Goal: Transaction & Acquisition: Purchase product/service

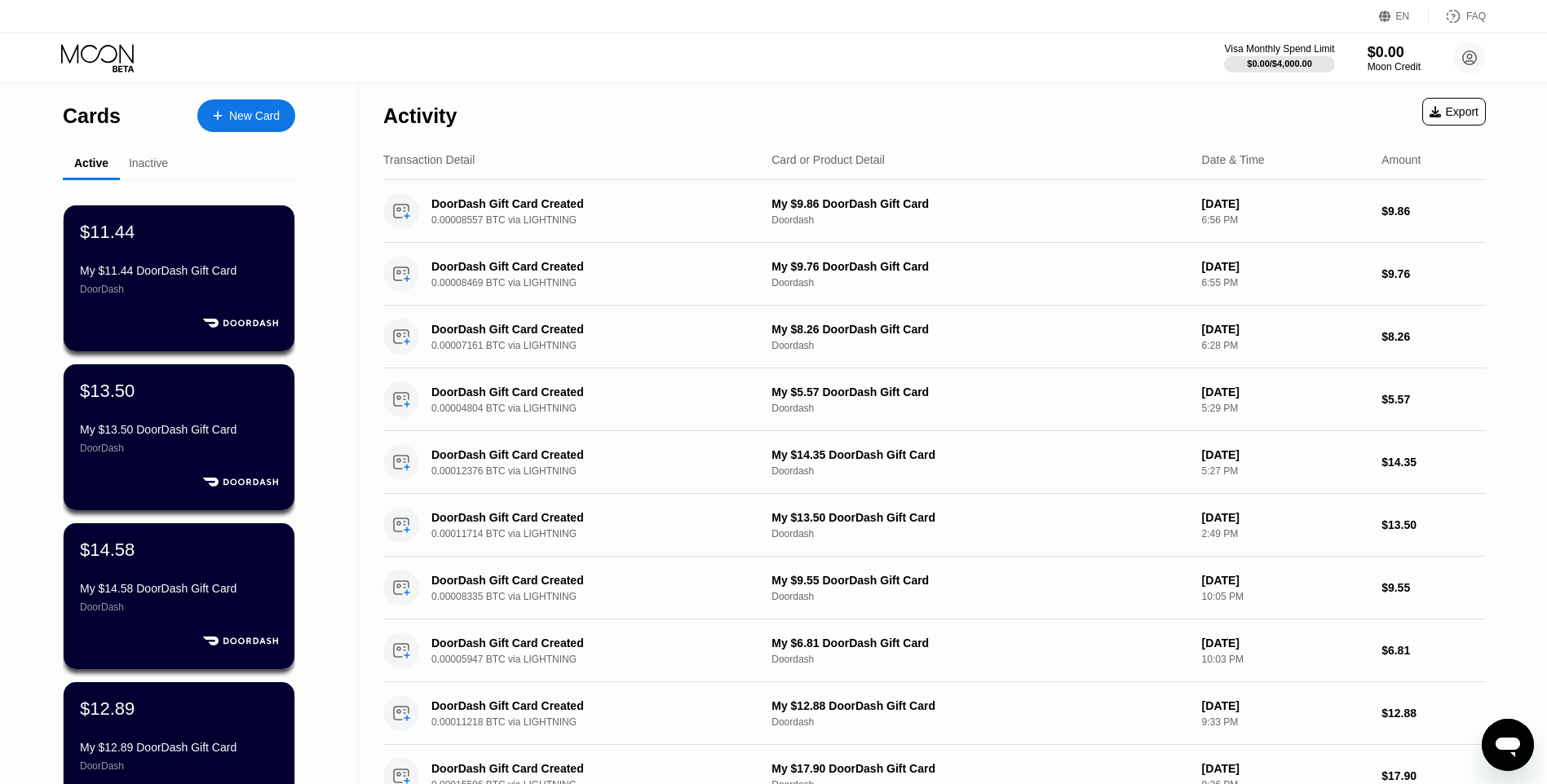
click at [259, 137] on div "Cards New Card" at bounding box center [178, 111] width 232 height 57
click at [308, 110] on div "Cards New Card Active Inactive $11.44 My $11.44 DoorDash Gift Card DoorDash $13…" at bounding box center [179, 578] width 359 height 992
click at [266, 116] on div "New Card" at bounding box center [255, 116] width 51 height 14
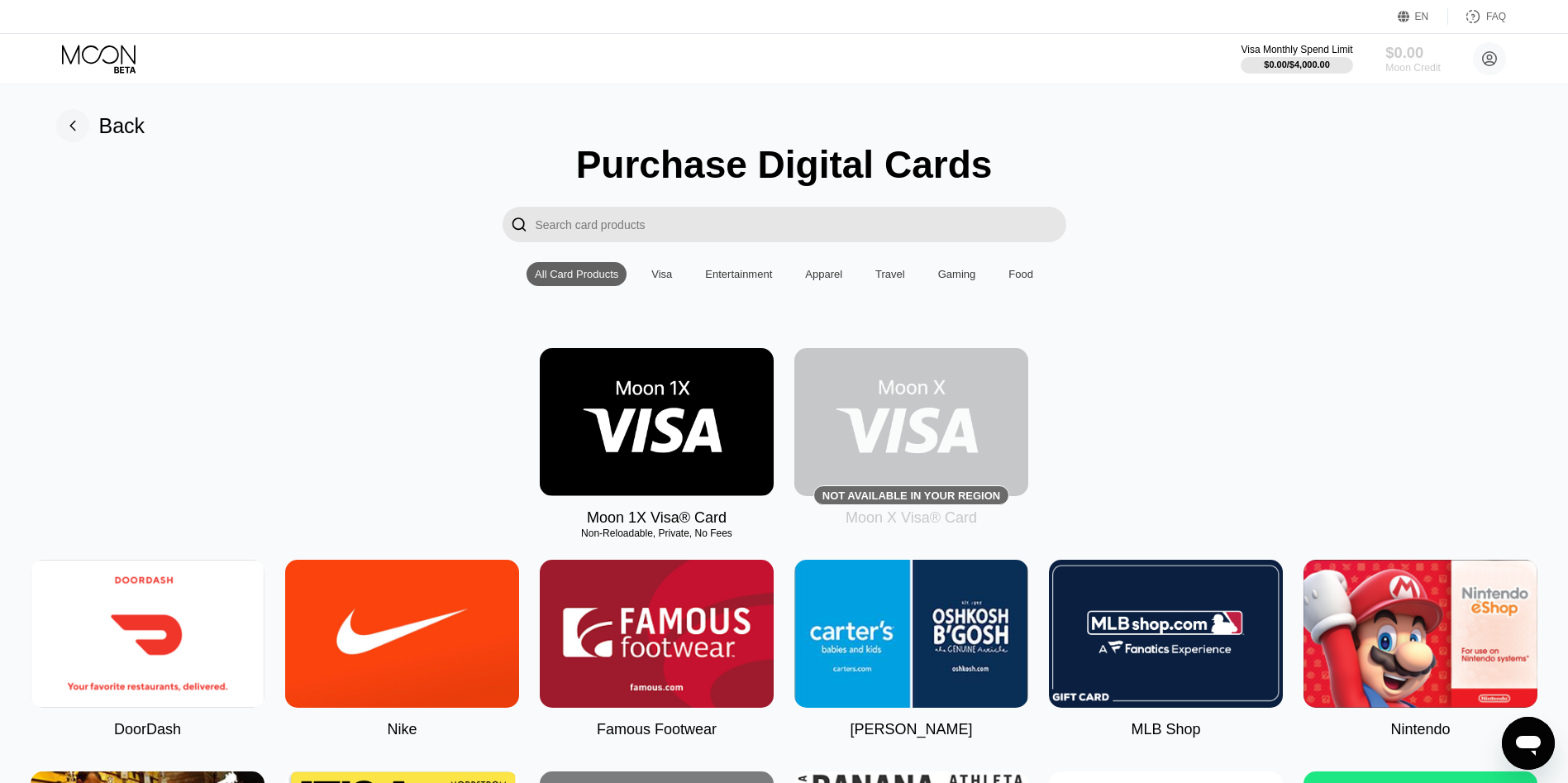
click at [1411, 60] on div "$0.00" at bounding box center [1413, 52] width 55 height 18
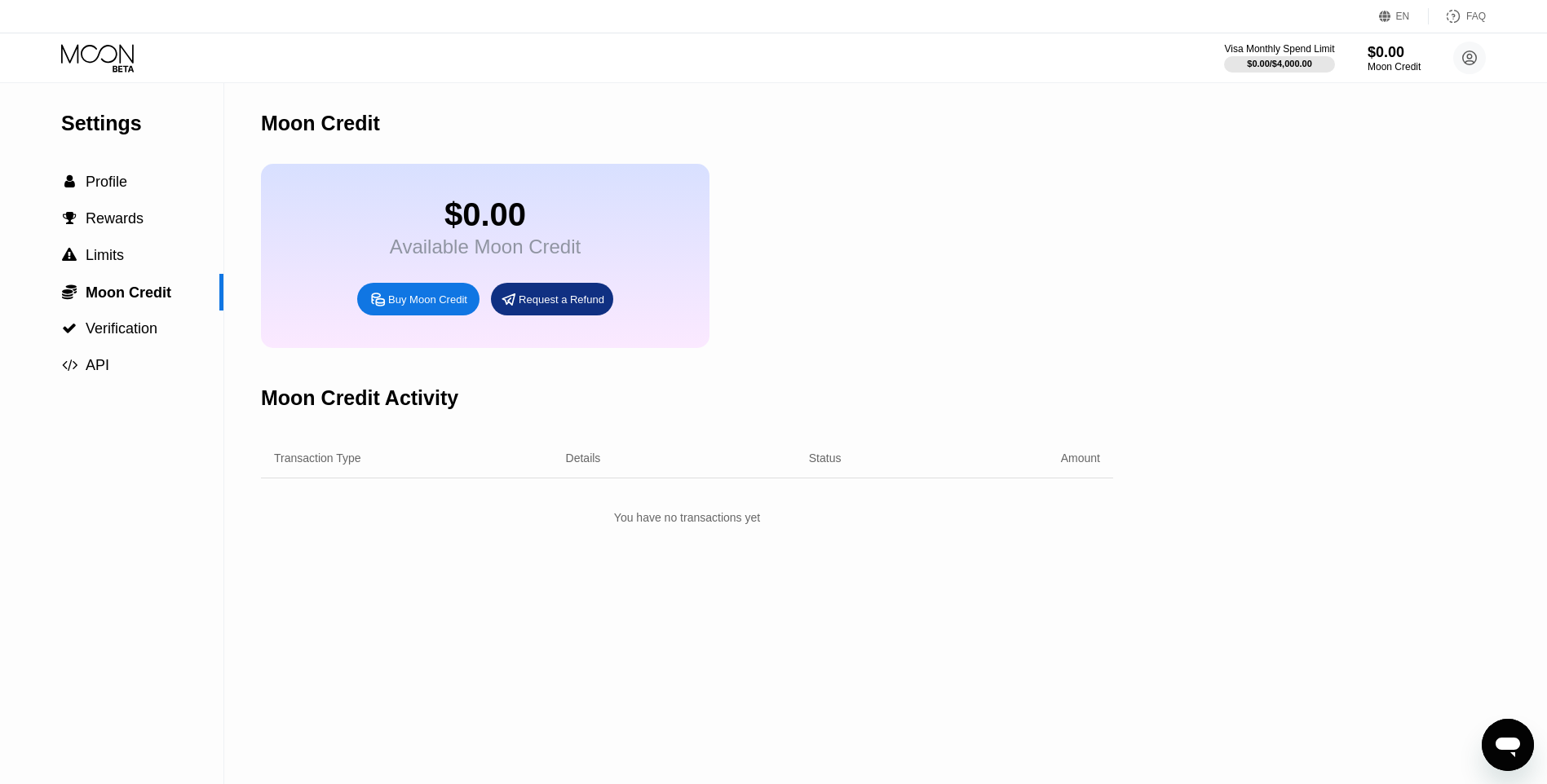
click at [373, 337] on div "$0.00 Available Moon Credit Buy Moon Credit Request a Refund" at bounding box center [485, 256] width 449 height 185
click at [416, 316] on div "Buy Moon Credit" at bounding box center [419, 299] width 122 height 33
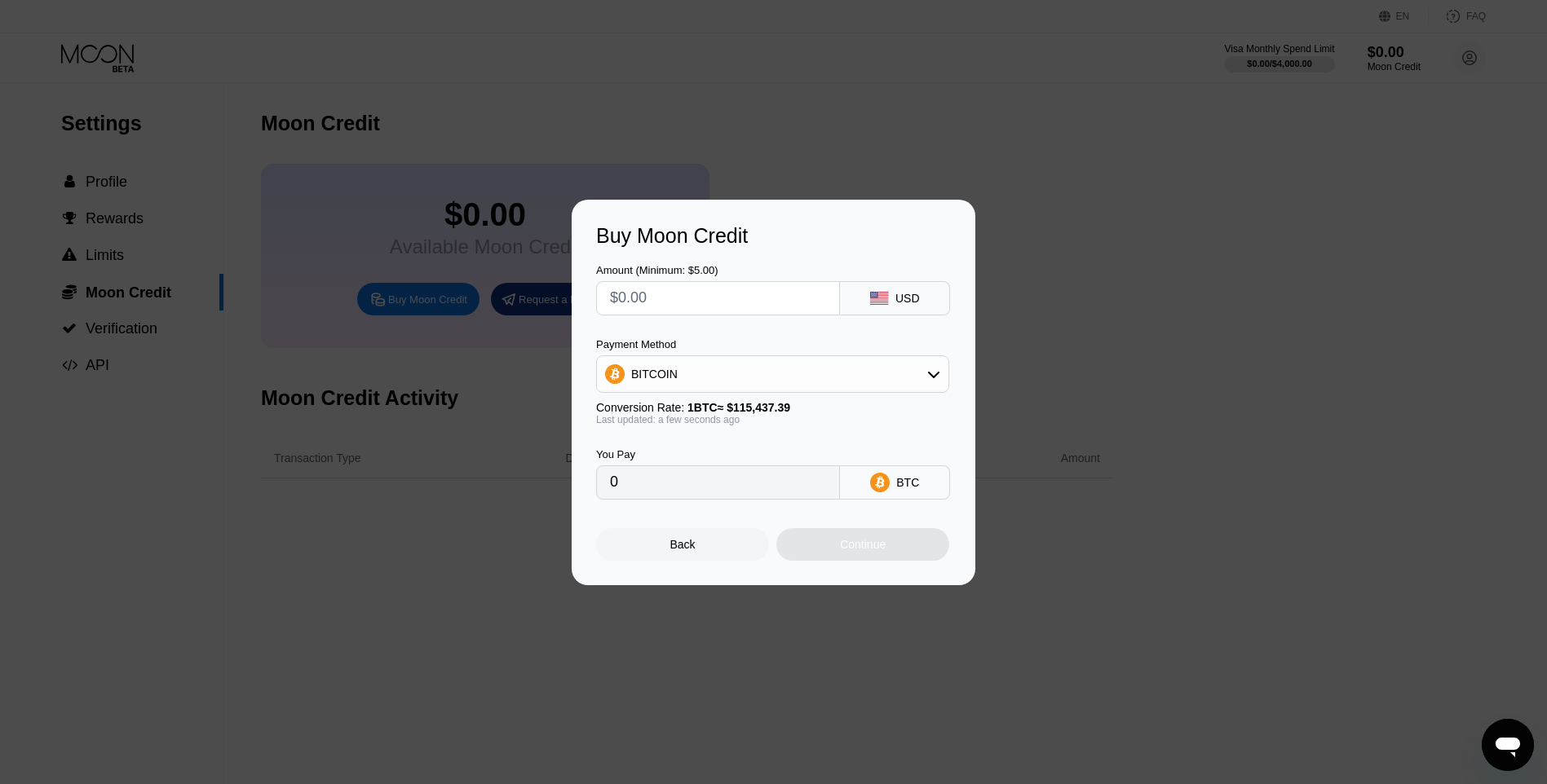
click at [678, 283] on input "text" at bounding box center [717, 298] width 216 height 33
type input "$20"
type input "0.00017326"
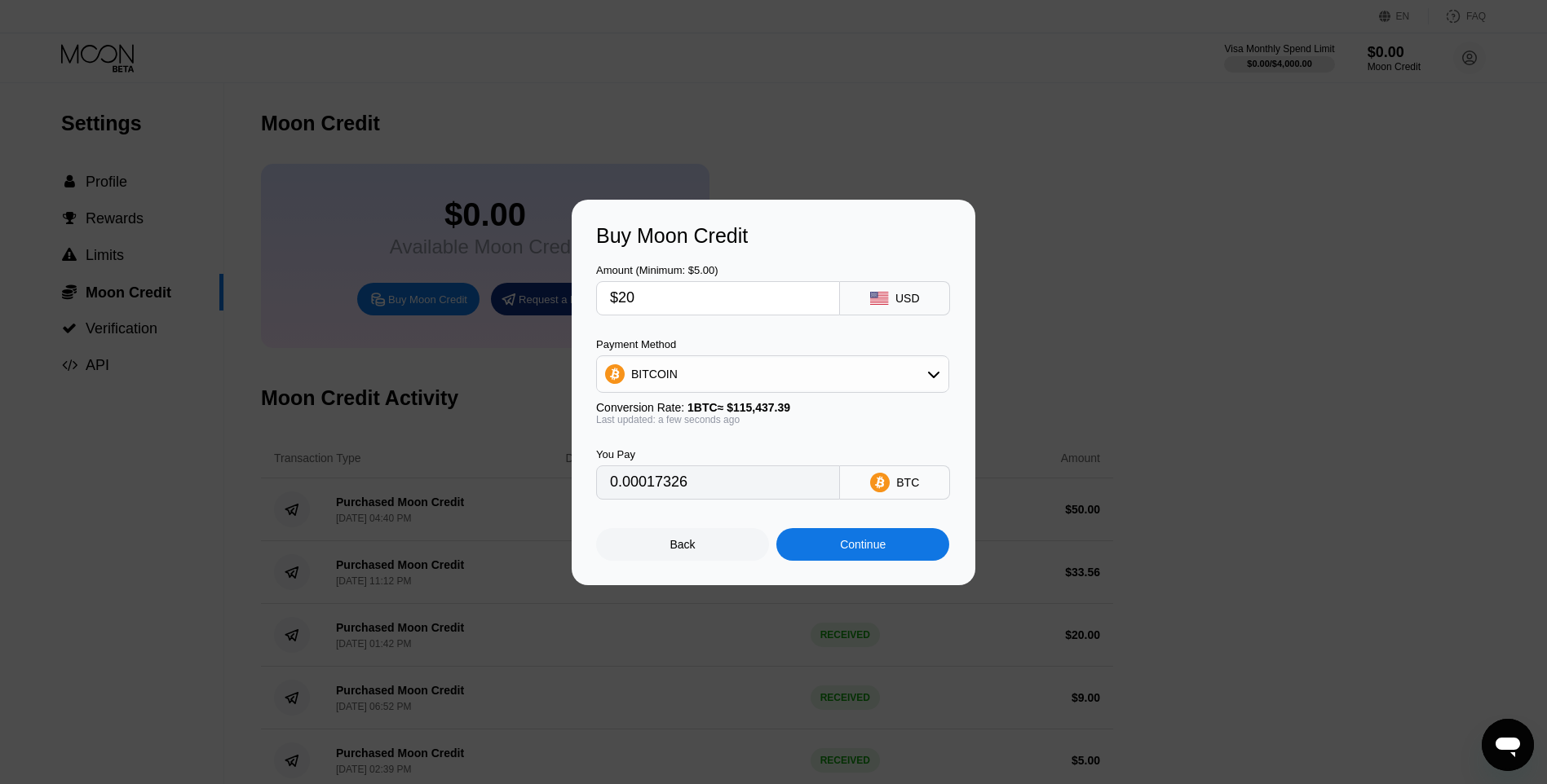
type input "$20"
click at [850, 546] on div "Continue" at bounding box center [863, 545] width 46 height 13
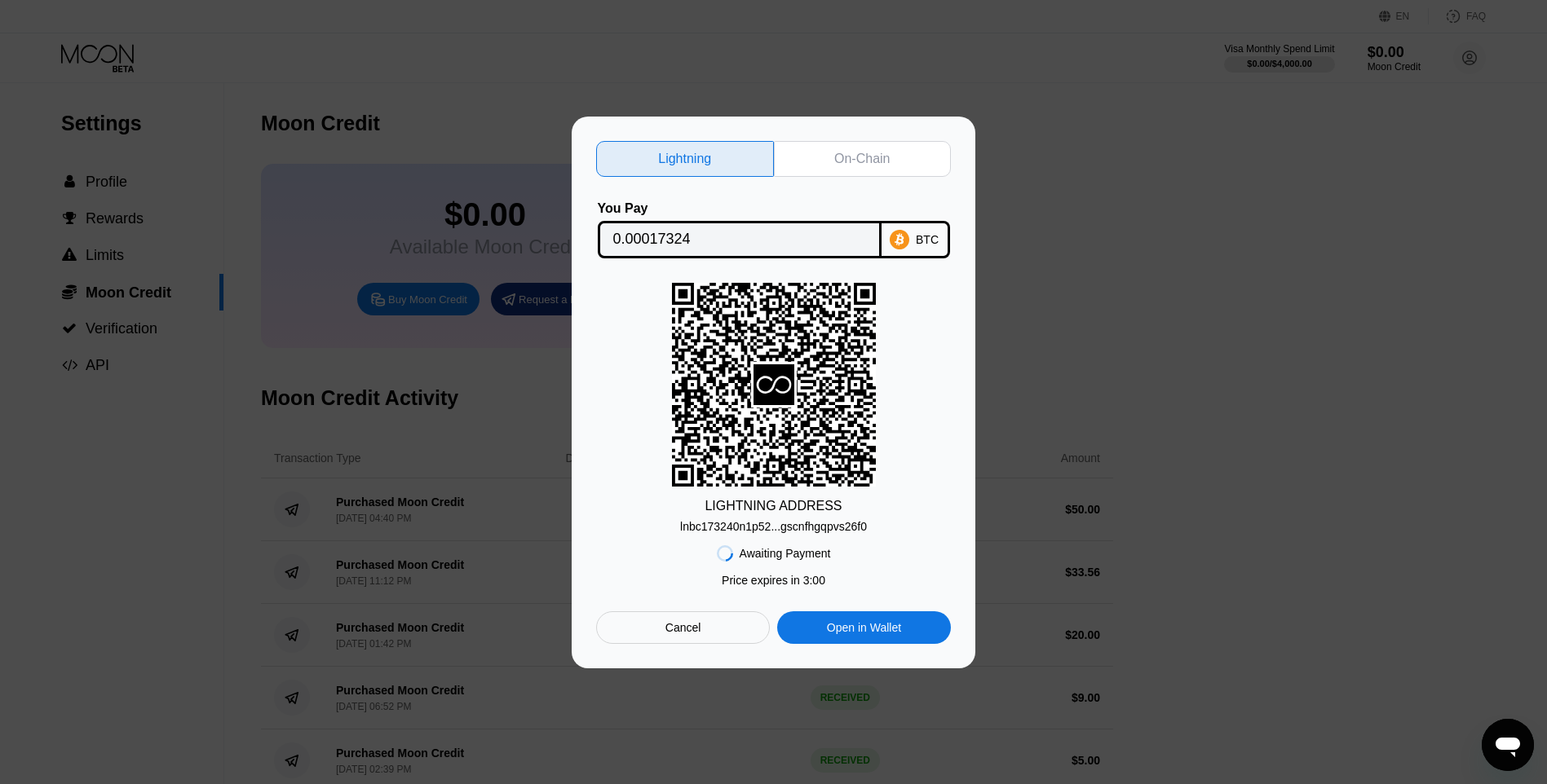
click at [791, 522] on div "lnbc173240n1p52...gscnfhgqpvs26f0" at bounding box center [773, 527] width 187 height 13
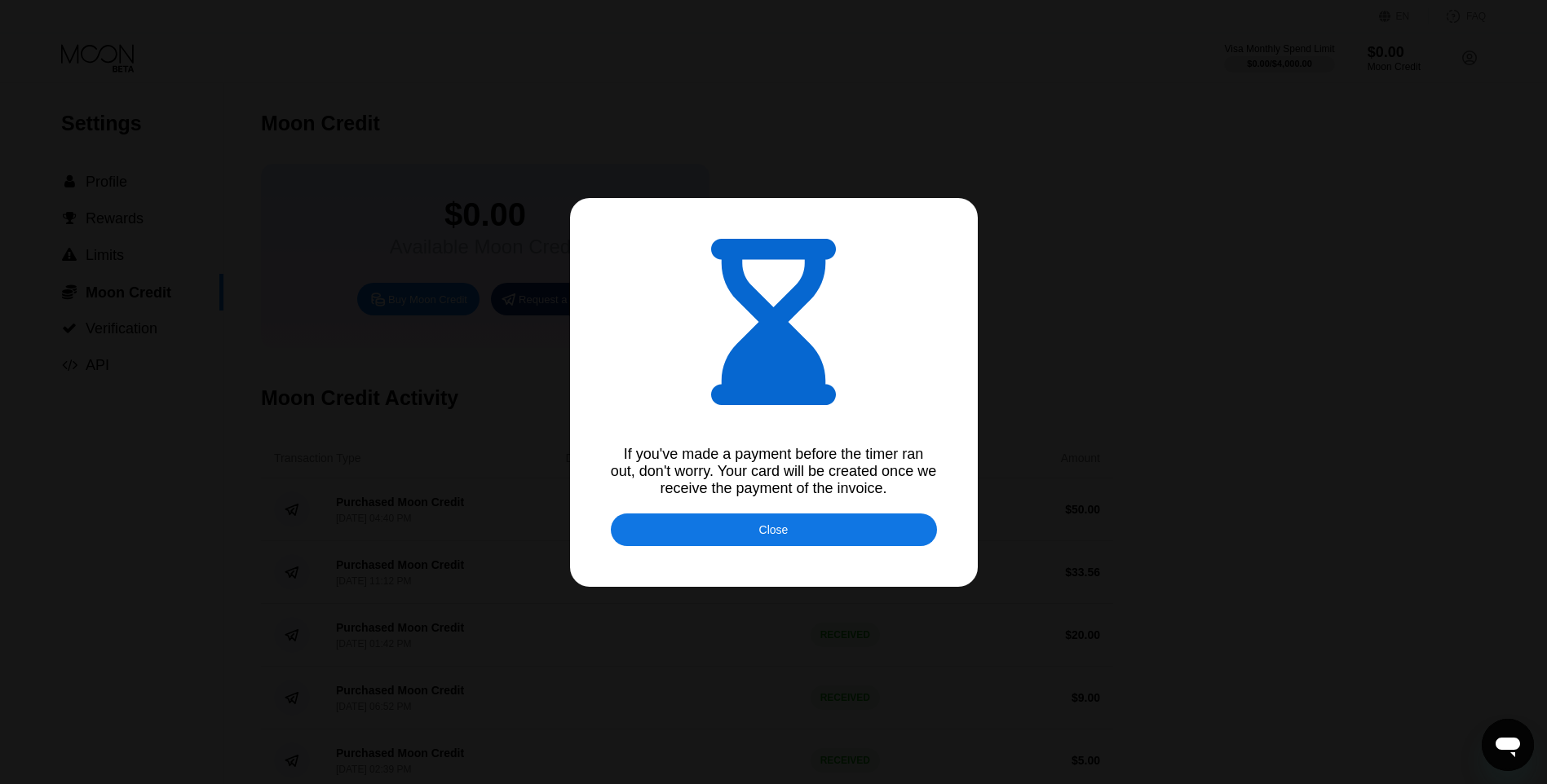
type input "0.00017329"
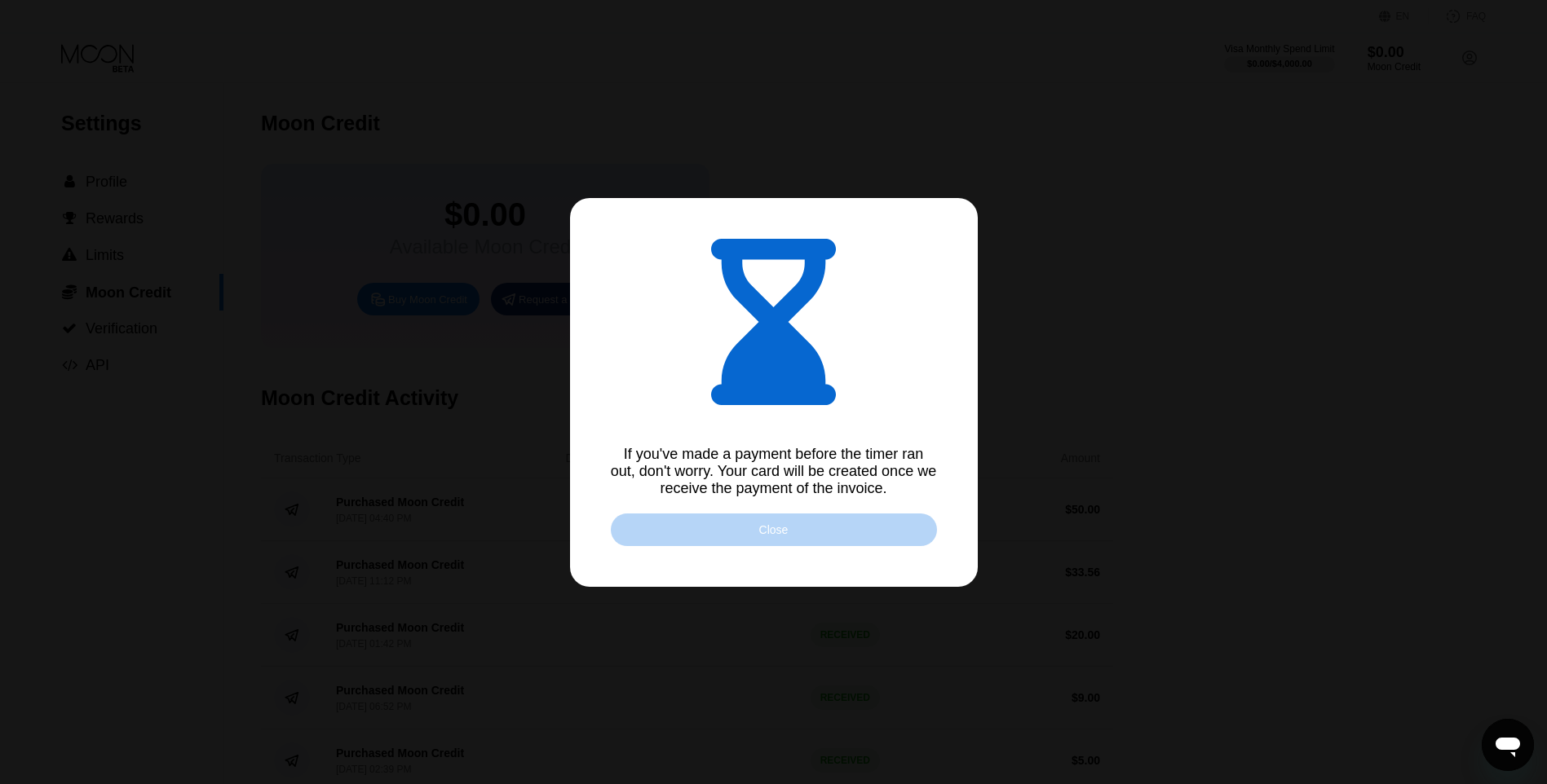
click at [796, 531] on div "Close" at bounding box center [774, 530] width 326 height 33
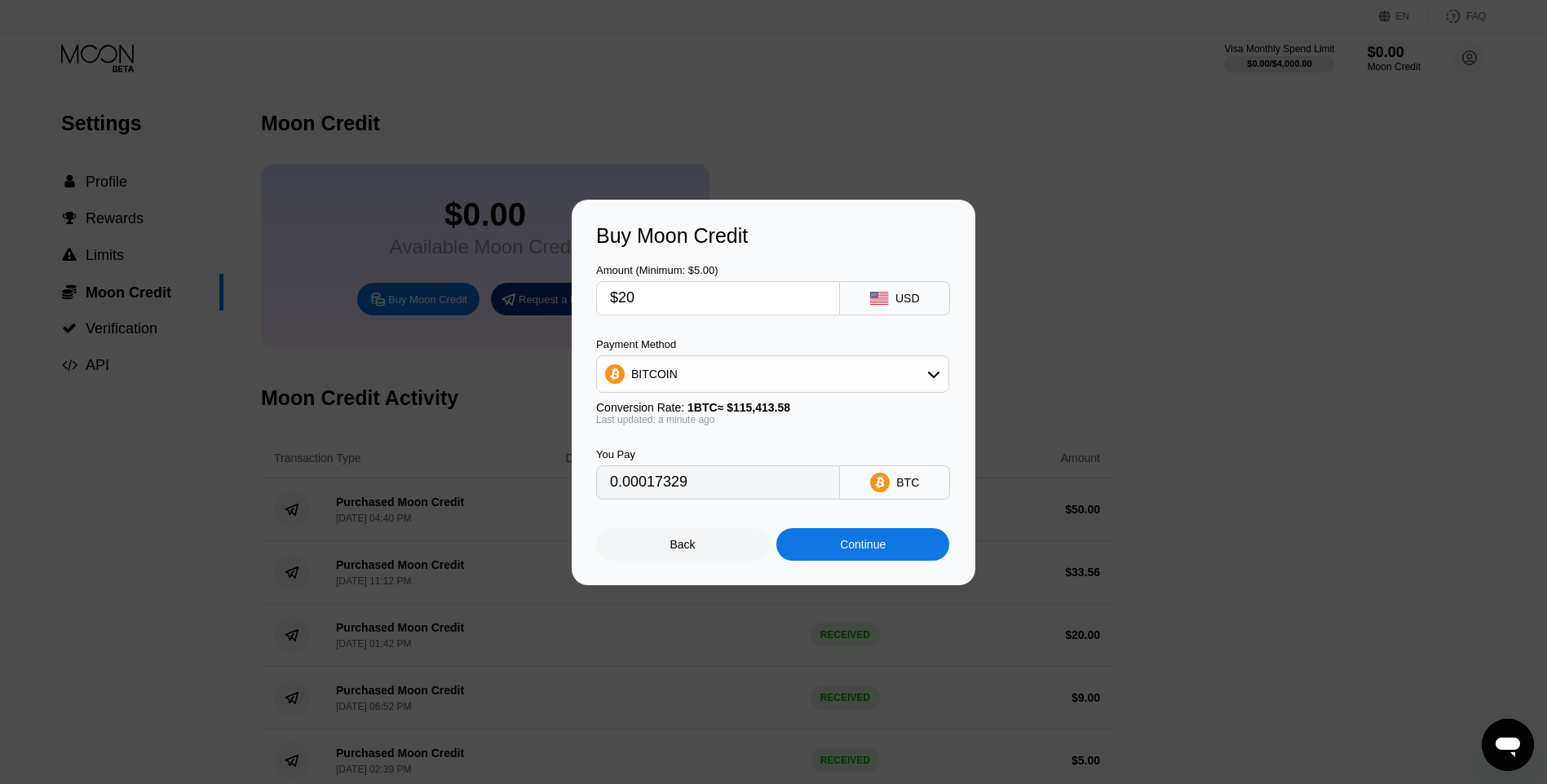
drag, startPoint x: 1338, startPoint y: 439, endPoint x: 1352, endPoint y: 431, distance: 16.1
click at [1340, 437] on div "Buy Moon Credit Amount (Minimum: $5.00) $20 USD Payment Method BITCOIN Conversi…" at bounding box center [774, 393] width 1547 height 386
click at [731, 543] on div "Back" at bounding box center [682, 545] width 173 height 33
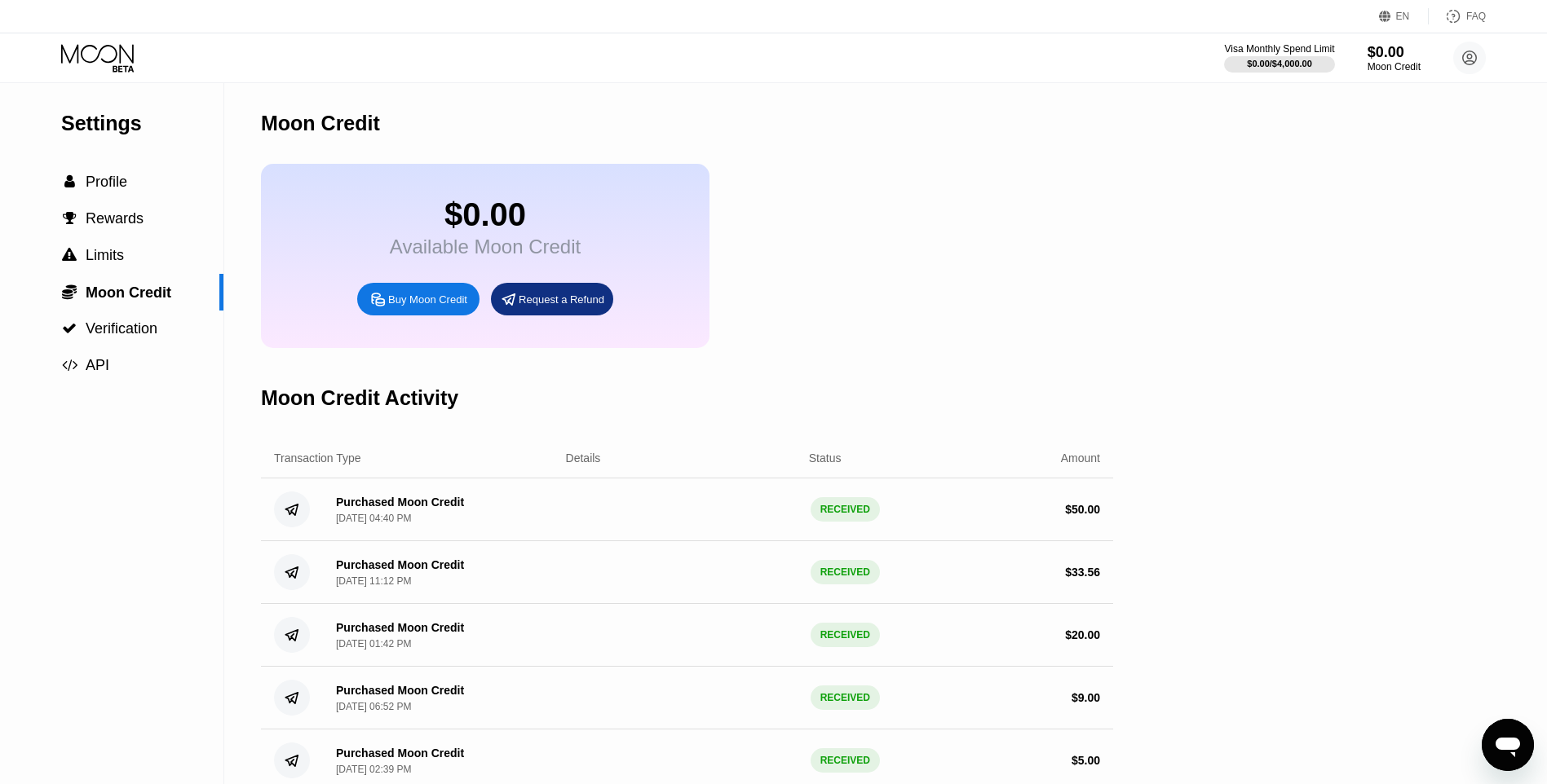
click at [106, 41] on div "Visa Monthly Spend Limit $0.00 / $4,000.00 $20.00 Moon Credit h.aftermath943@pa…" at bounding box center [774, 58] width 1547 height 49
click at [129, 62] on icon at bounding box center [98, 57] width 76 height 28
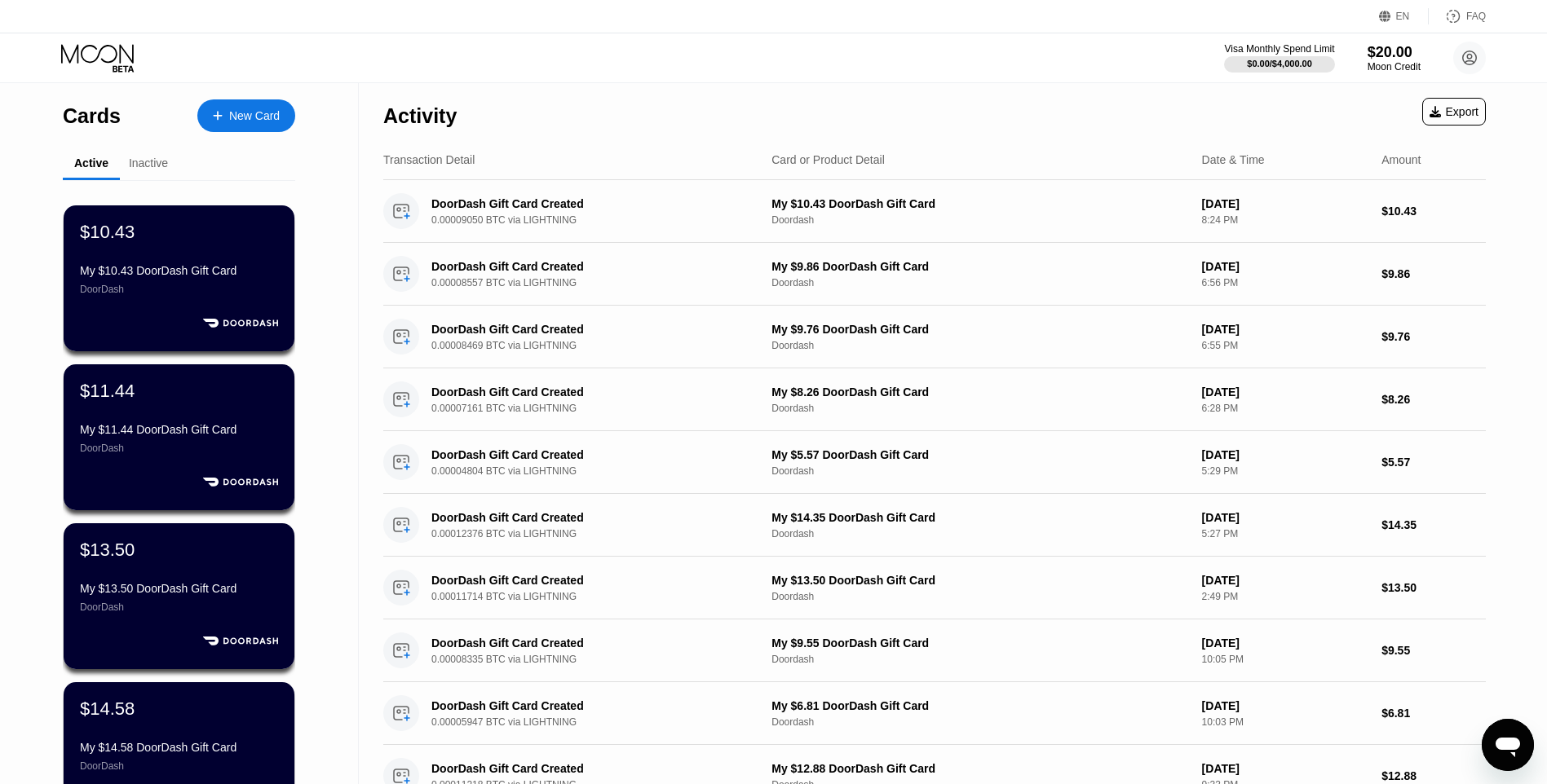
click at [181, 271] on div "My $10.43 DoorDash Gift Card" at bounding box center [179, 270] width 198 height 13
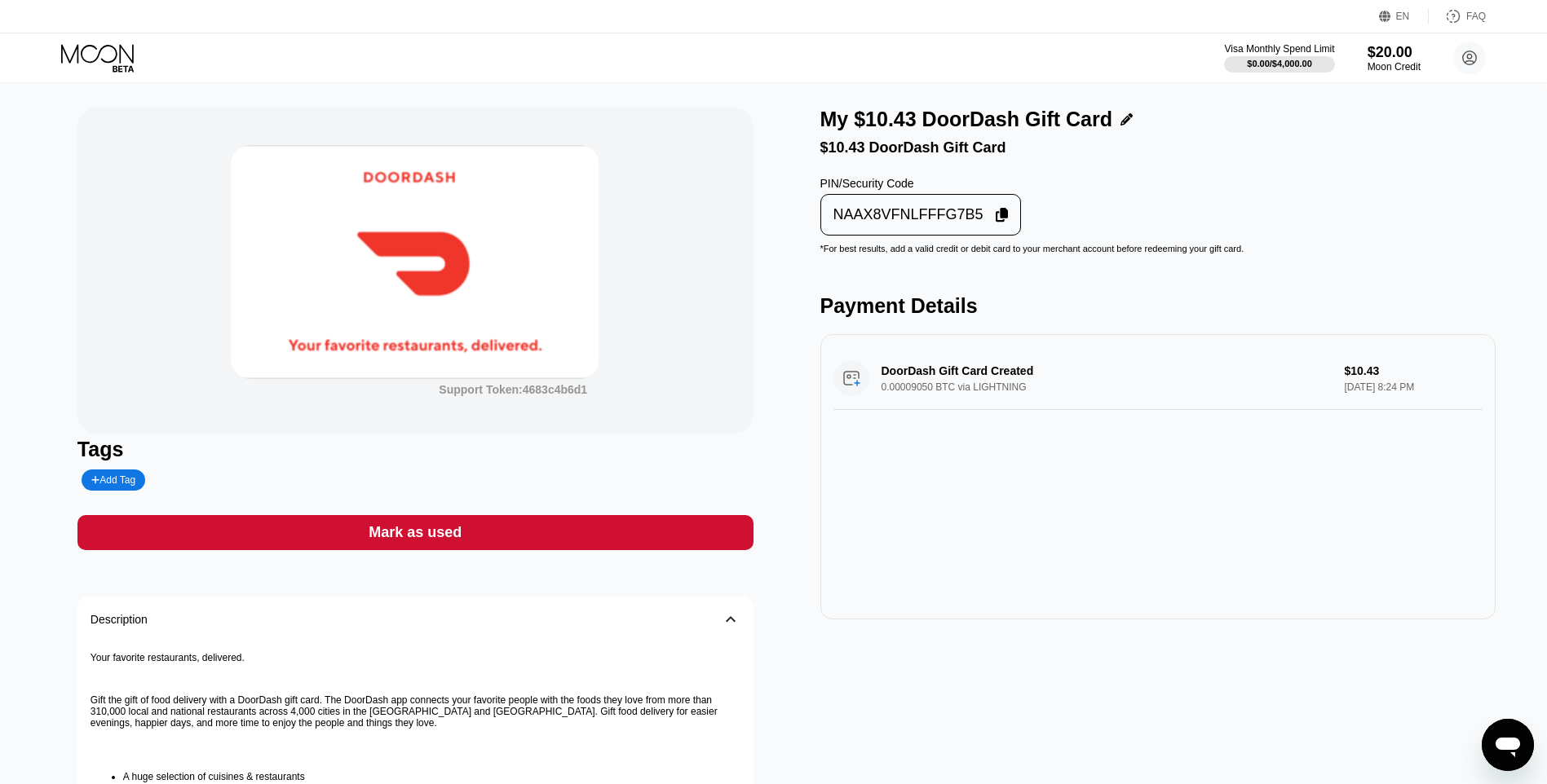
drag, startPoint x: 919, startPoint y: 204, endPoint x: 728, endPoint y: 715, distance: 545.5
click at [915, 206] on div "NAAX8VFNLFFFG7B5" at bounding box center [921, 215] width 201 height 42
drag, startPoint x: 43, startPoint y: 205, endPoint x: 38, endPoint y: 186, distance: 19.6
click at [43, 206] on div "Support Token: 4683c4b6d1 Tags Add Tag Mark as used Description 󰅀 Your favorite…" at bounding box center [774, 571] width 1547 height 978
click at [914, 249] on div "My $10.43 DoorDash Gift Card $10.43 DoorDash Gift Card PIN/Security Code NAAX8V…" at bounding box center [1158, 564] width 676 height 913
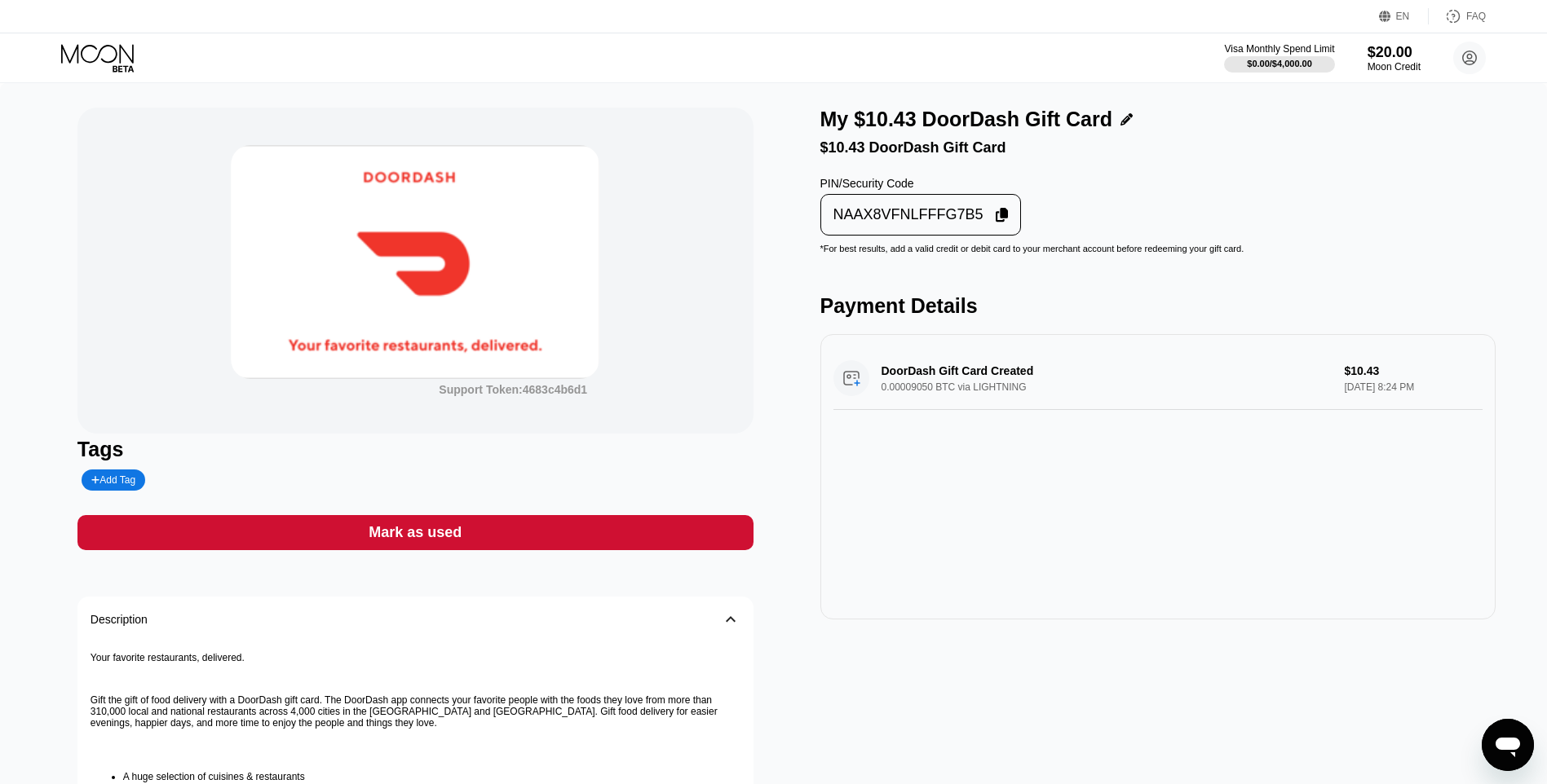
drag, startPoint x: 909, startPoint y: 226, endPoint x: 829, endPoint y: 540, distance: 324.0
click at [907, 216] on div "NAAX8VFNLFFFG7B5" at bounding box center [921, 215] width 192 height 32
click at [638, 535] on div "Mark as used" at bounding box center [415, 532] width 676 height 35
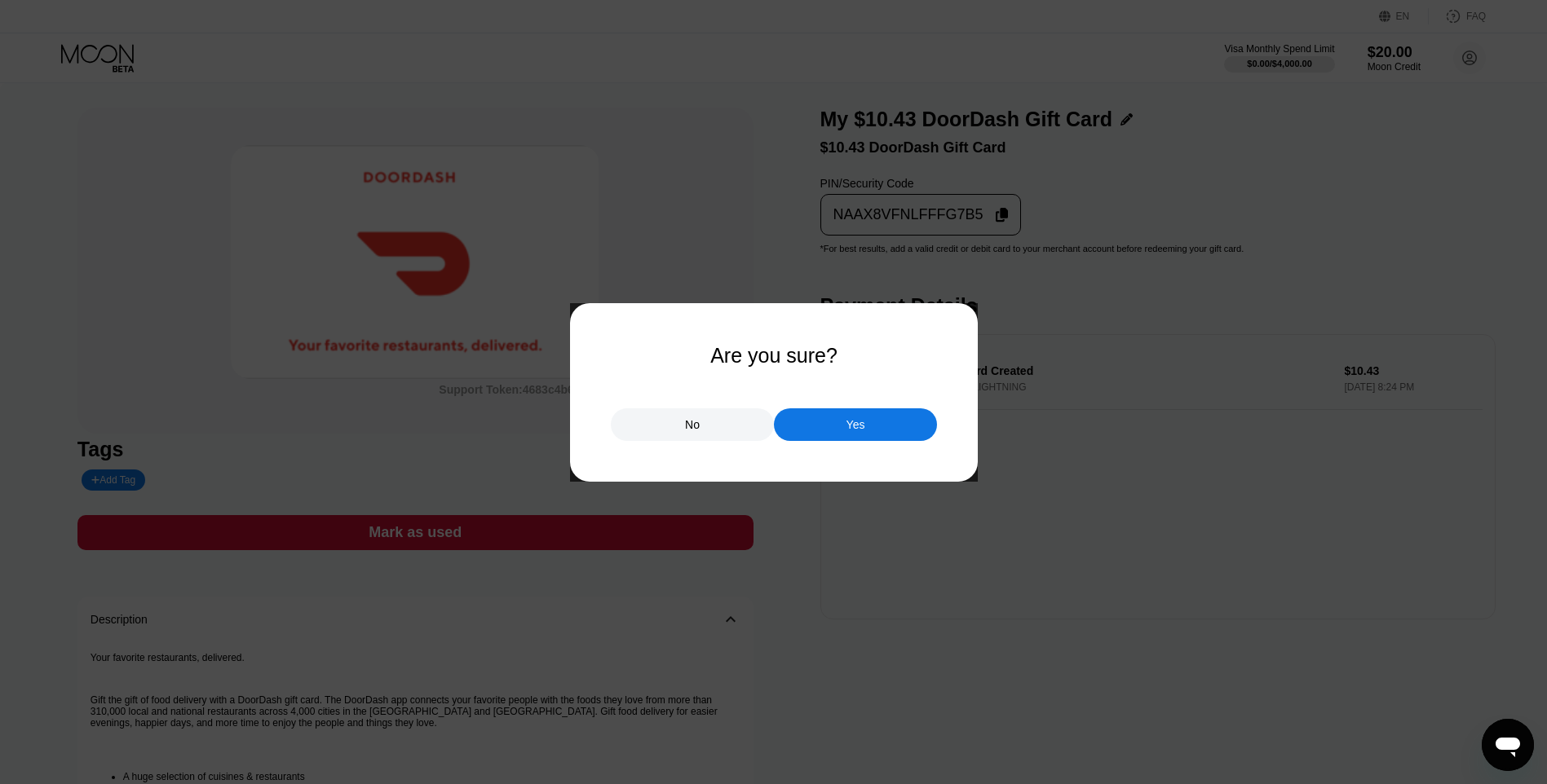
click at [813, 420] on div "Yes" at bounding box center [855, 425] width 163 height 33
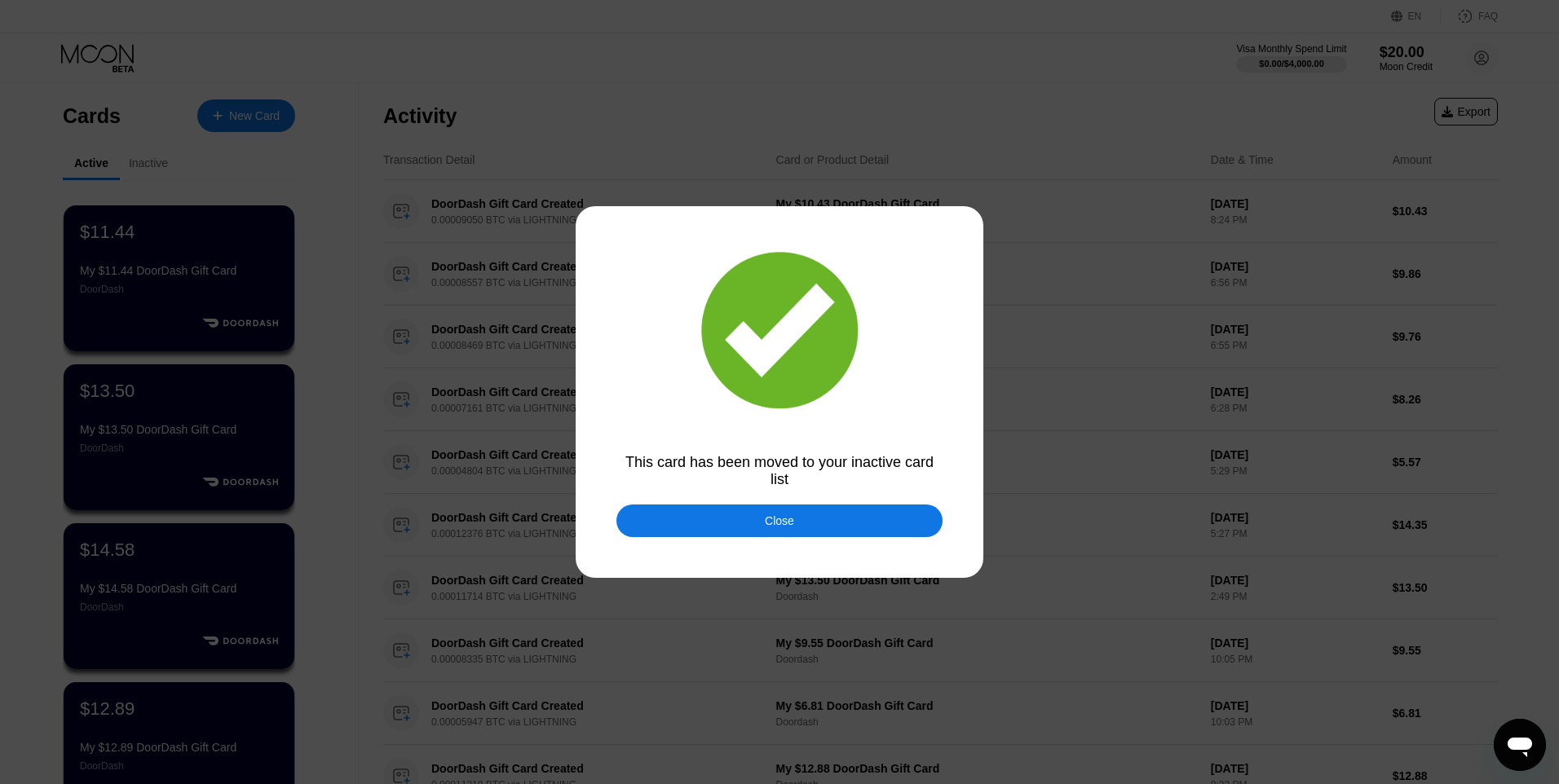
click at [689, 530] on div "Close" at bounding box center [780, 521] width 326 height 33
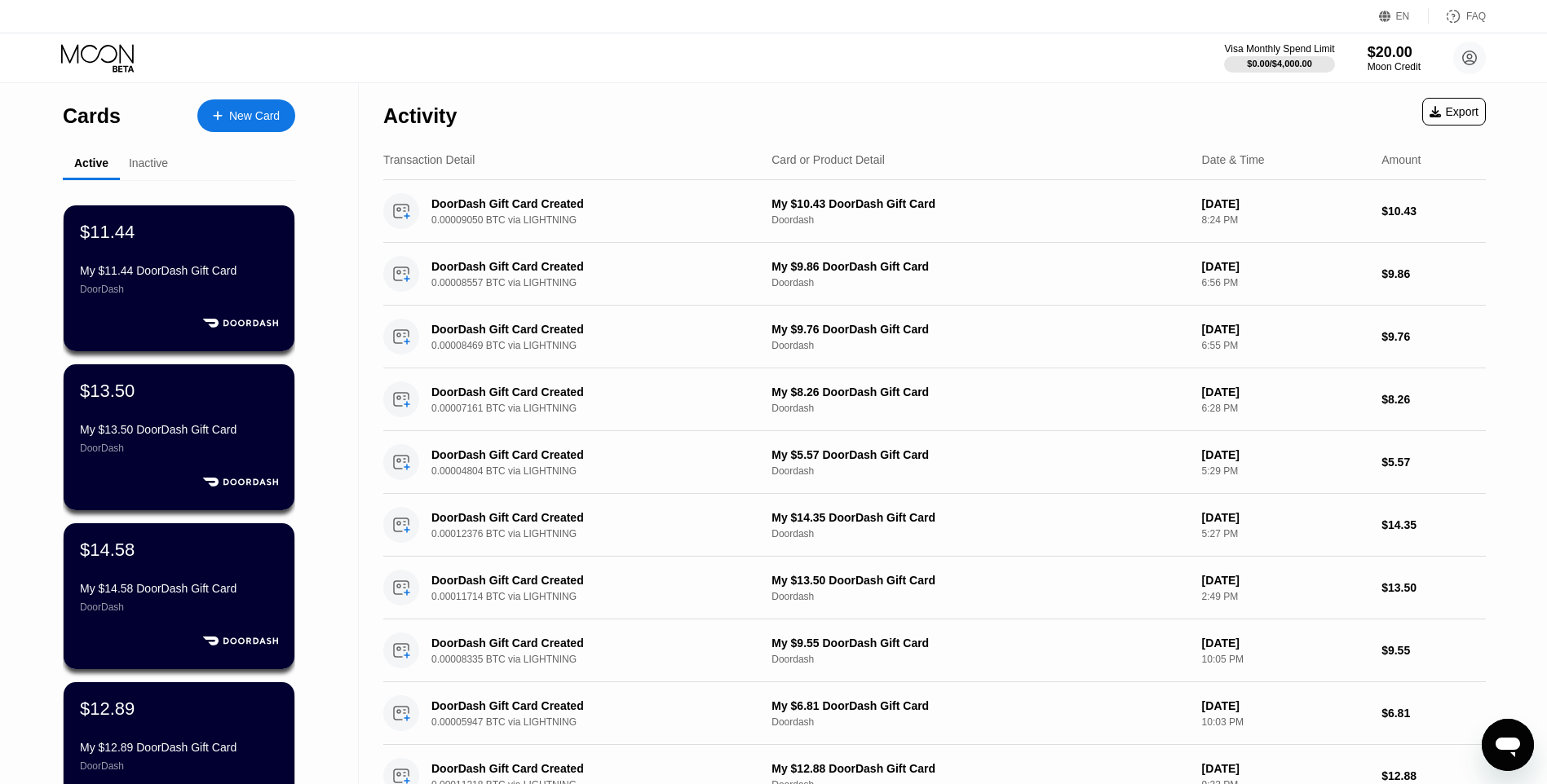
click at [262, 94] on div "Cards New Card" at bounding box center [178, 111] width 232 height 57
click at [258, 106] on div "New Card" at bounding box center [247, 116] width 98 height 33
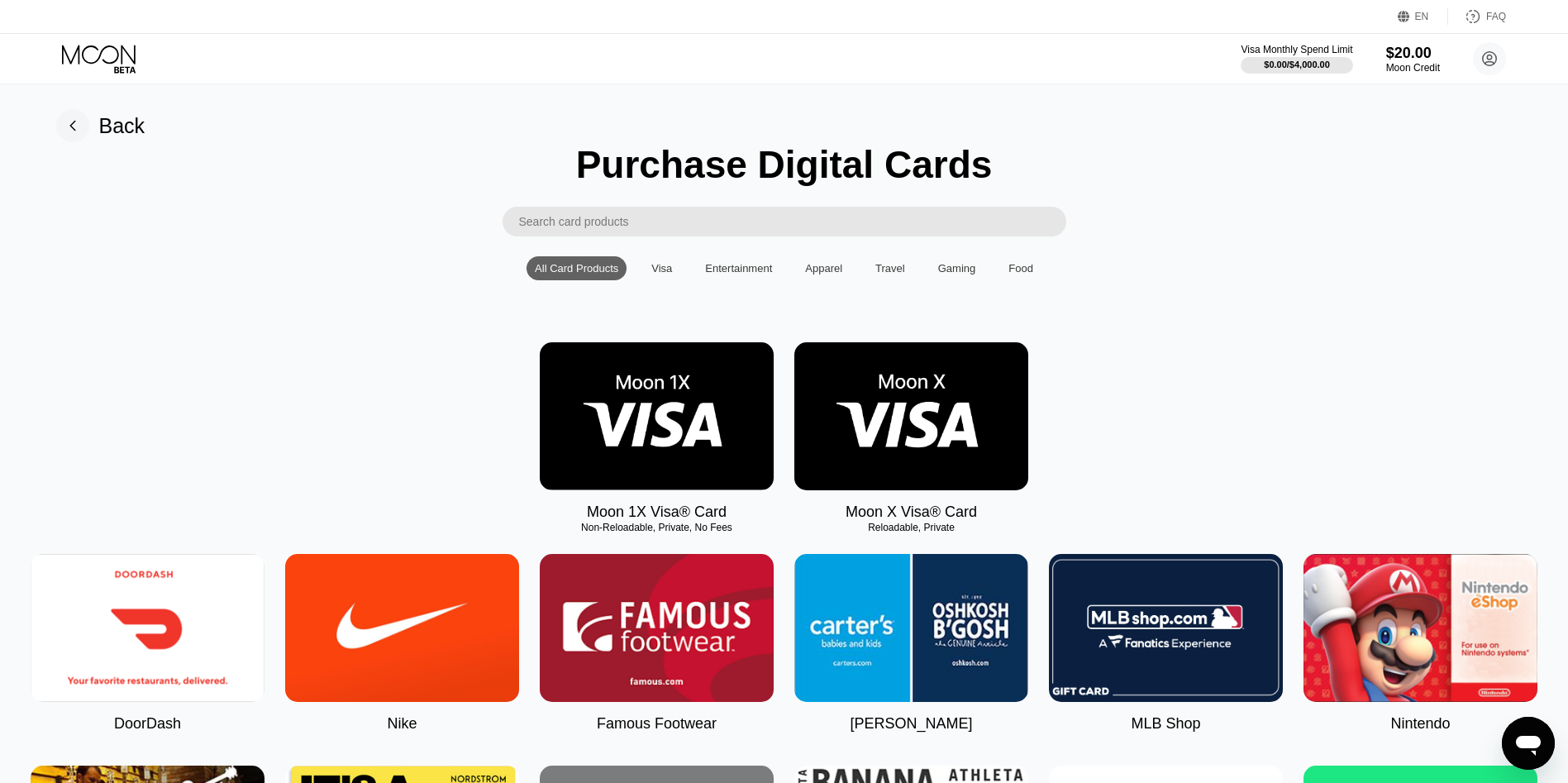
click at [196, 643] on img at bounding box center [148, 627] width 234 height 148
type input "0"
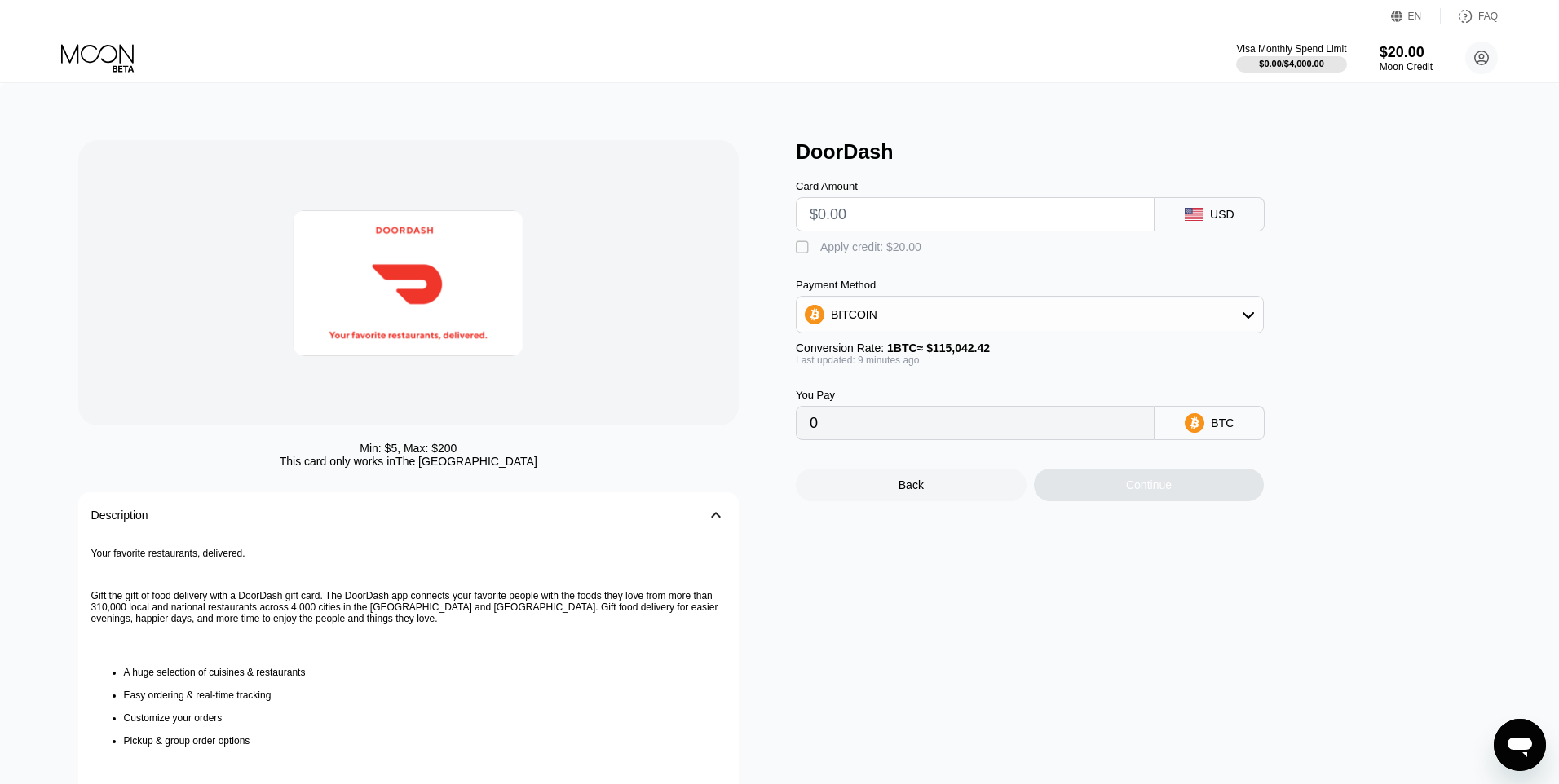
click at [867, 226] on input "text" at bounding box center [975, 215] width 331 height 33
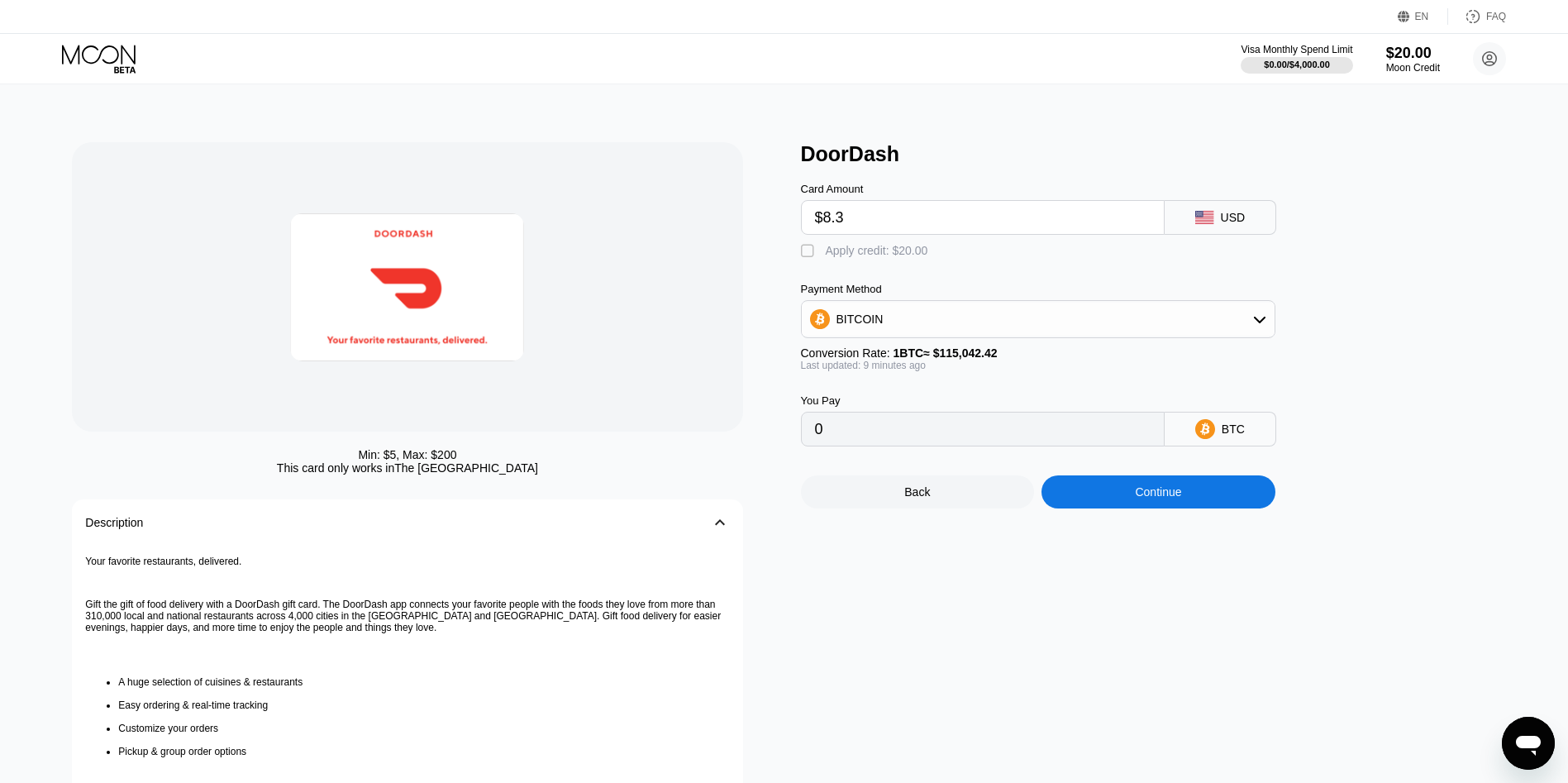
type input "$8.38"
type input "0.00007285"
click at [1126, 504] on div "Continue" at bounding box center [1158, 492] width 234 height 33
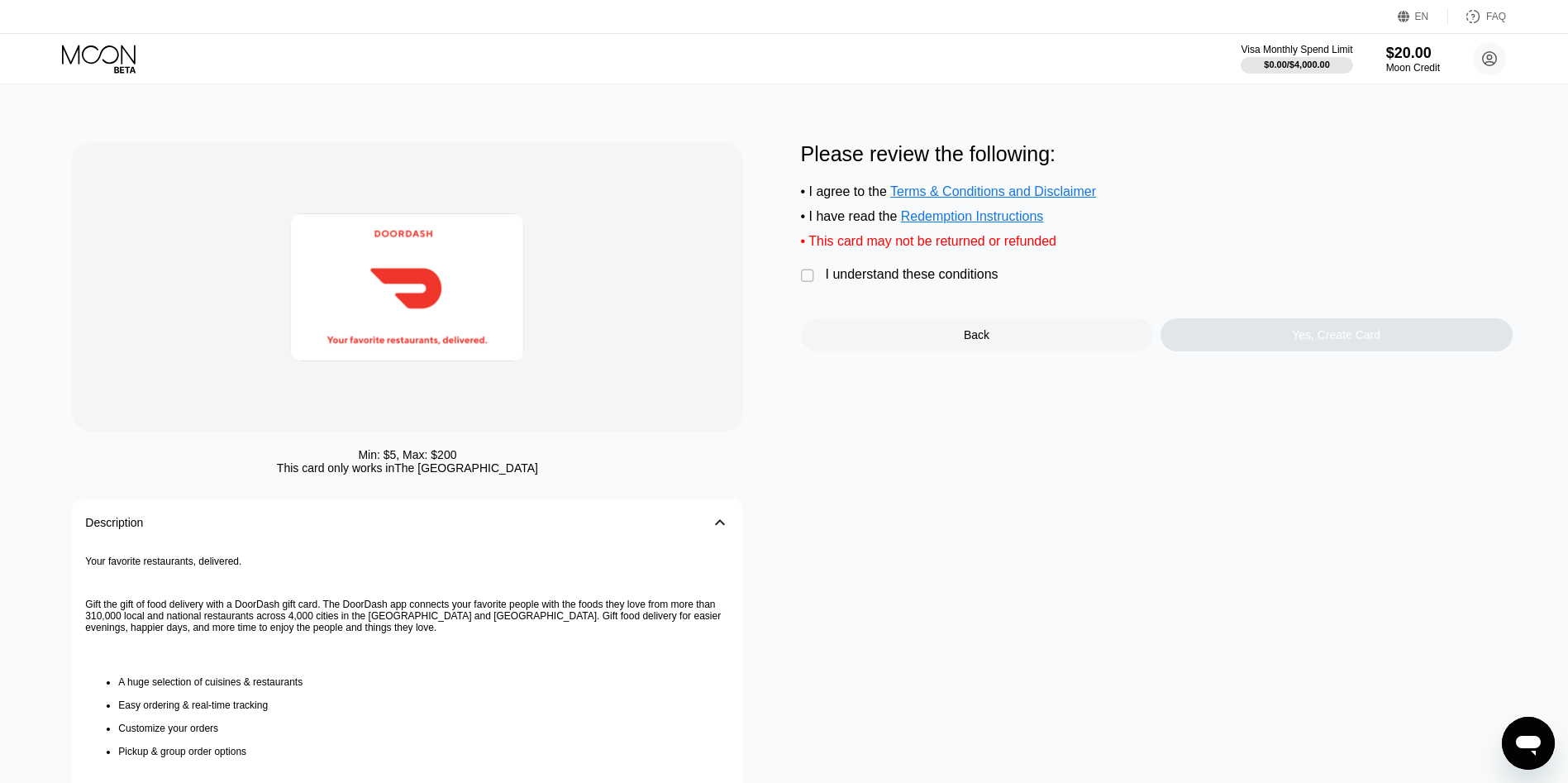
click at [935, 345] on div "Back" at bounding box center [977, 335] width 352 height 33
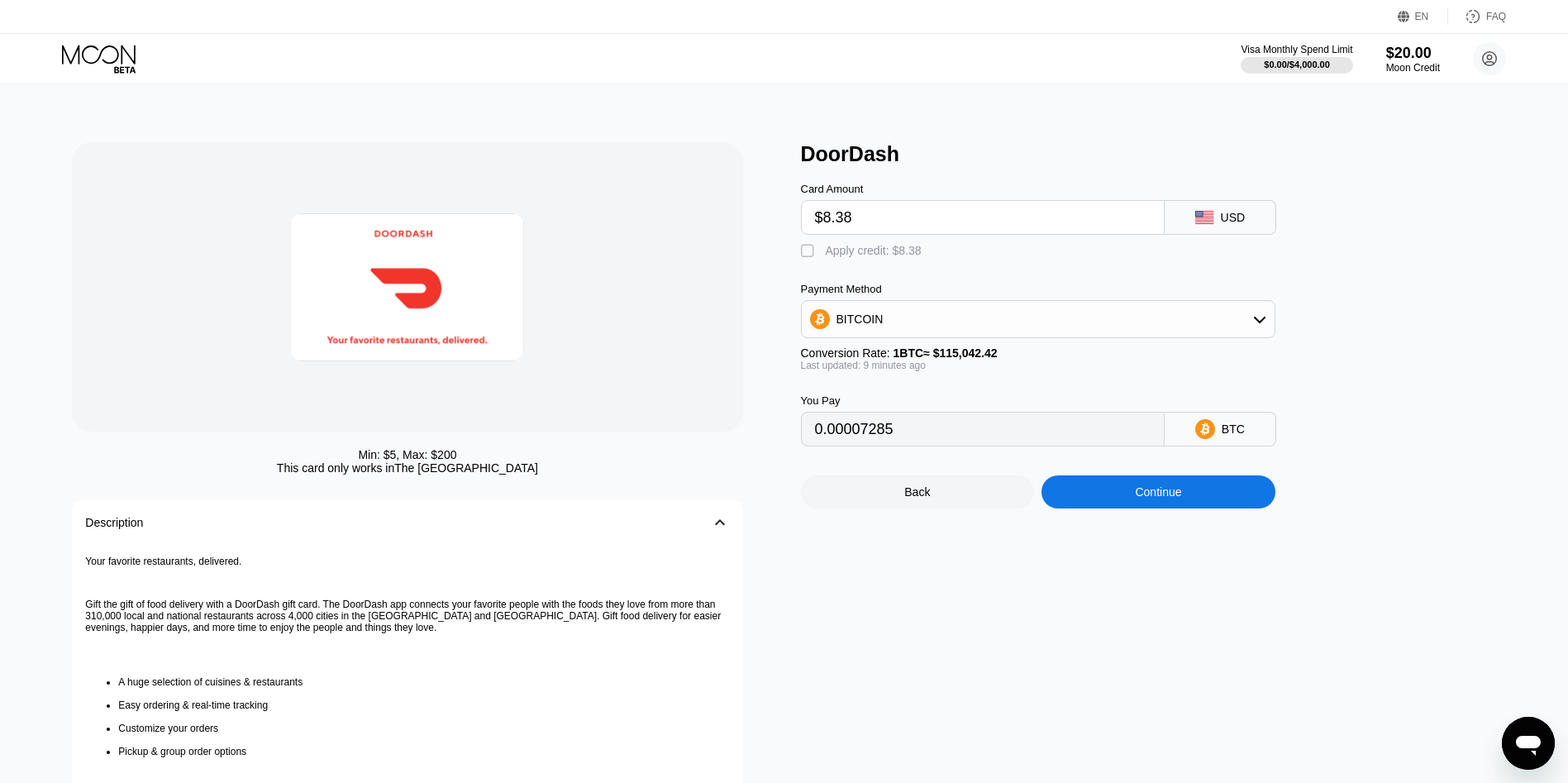
click at [939, 196] on div "Card Amount" at bounding box center [982, 188] width 363 height 12
click at [936, 225] on input "$8.38" at bounding box center [983, 218] width 336 height 33
type input "$8."
type input "0.00006955"
type input "$8."
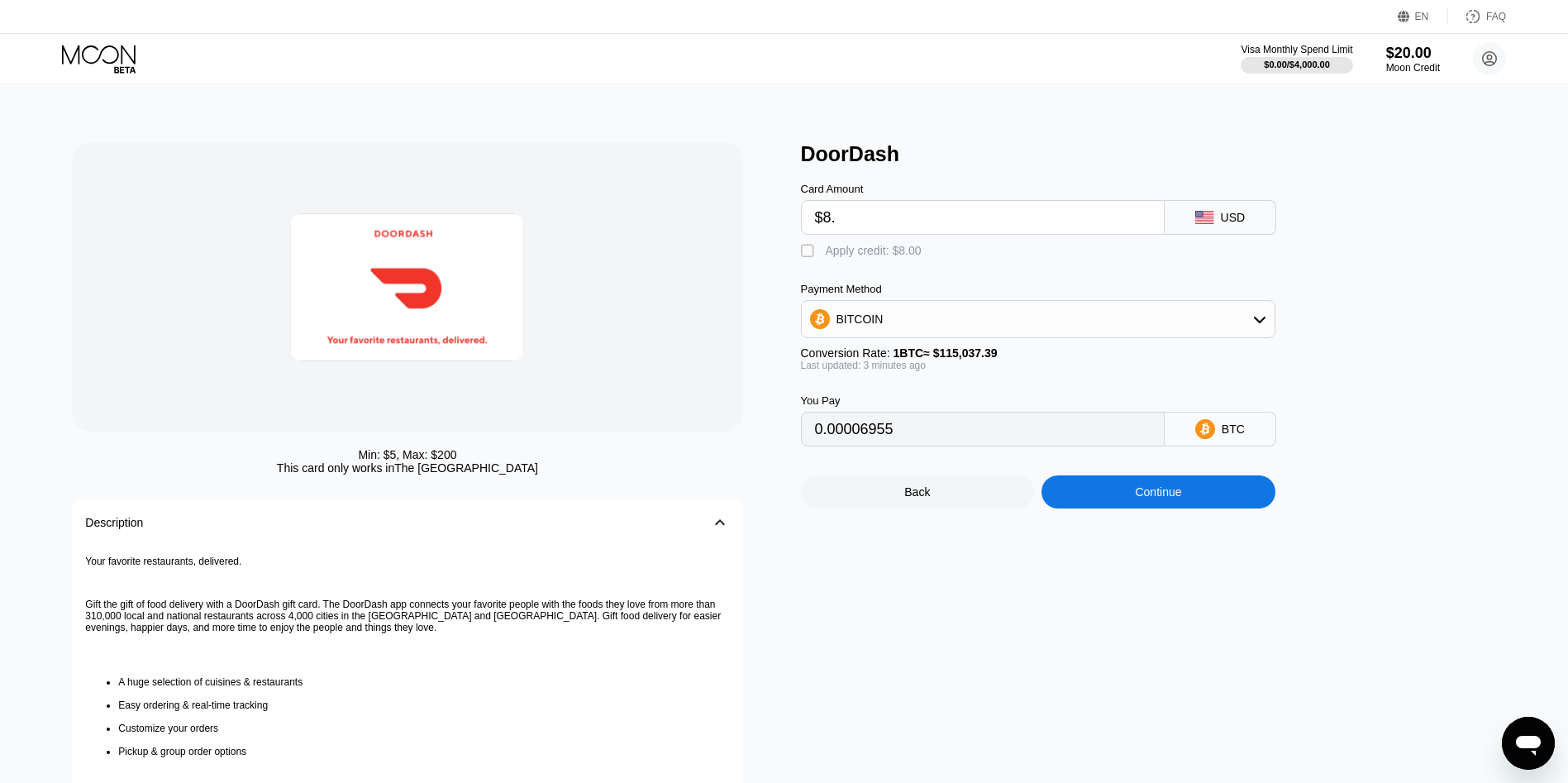
type input "0.00006959"
type input "0.00006973"
drag, startPoint x: 873, startPoint y: 212, endPoint x: 778, endPoint y: 203, distance: 95.4
click at [778, 203] on div "Min: $ 5 , Max: $ 200 This card only works in The United States Description 󰅀 Y…" at bounding box center [783, 535] width 1423 height 787
type input "$9.22"
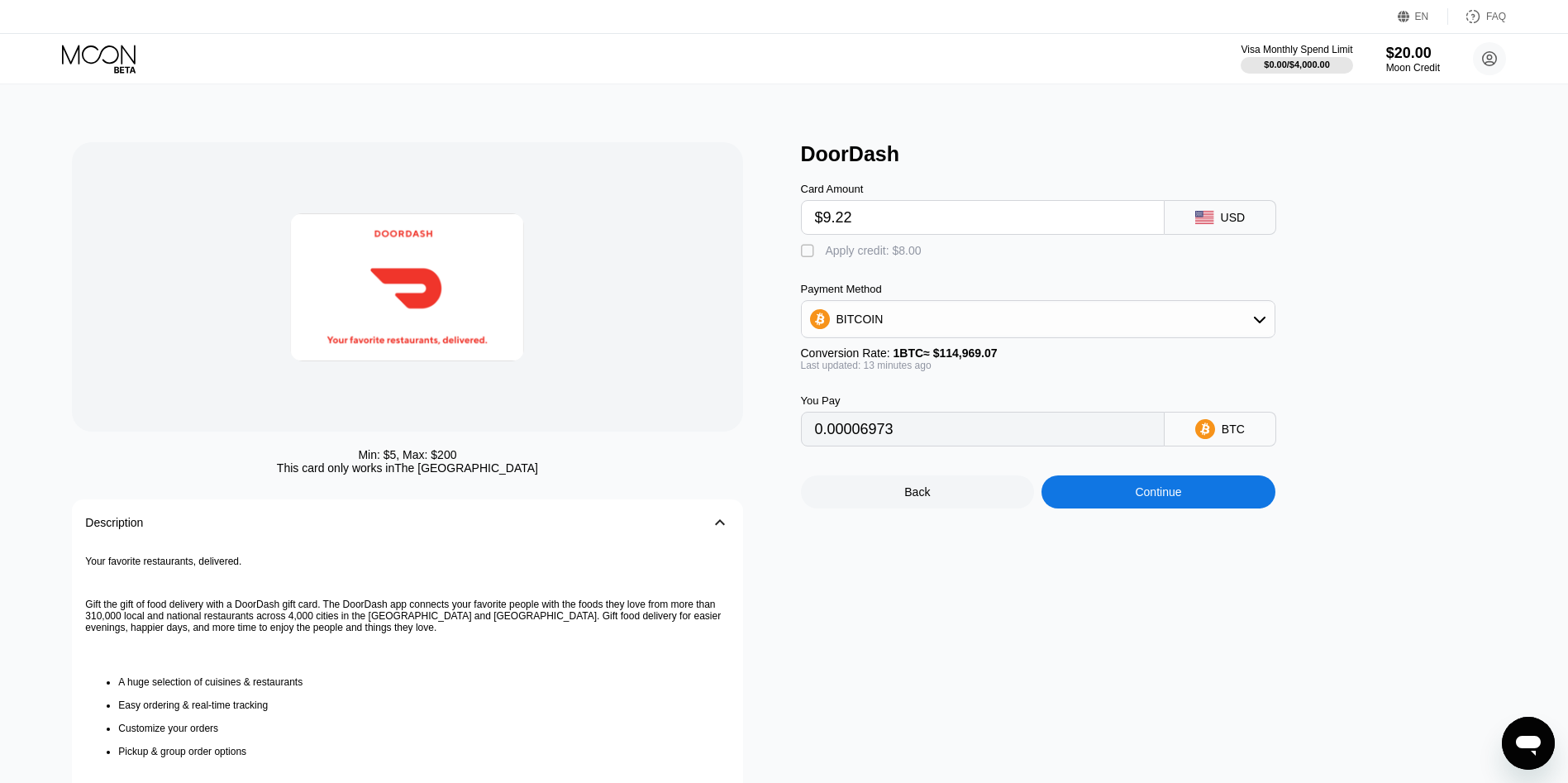
click at [890, 227] on input "$9.22" at bounding box center [983, 218] width 336 height 33
type input "0.00008036"
type input "$9.22"
drag, startPoint x: 895, startPoint y: 249, endPoint x: 1111, endPoint y: 377, distance: 251.1
click at [894, 249] on div "Apply credit: $9.22" at bounding box center [873, 250] width 96 height 13
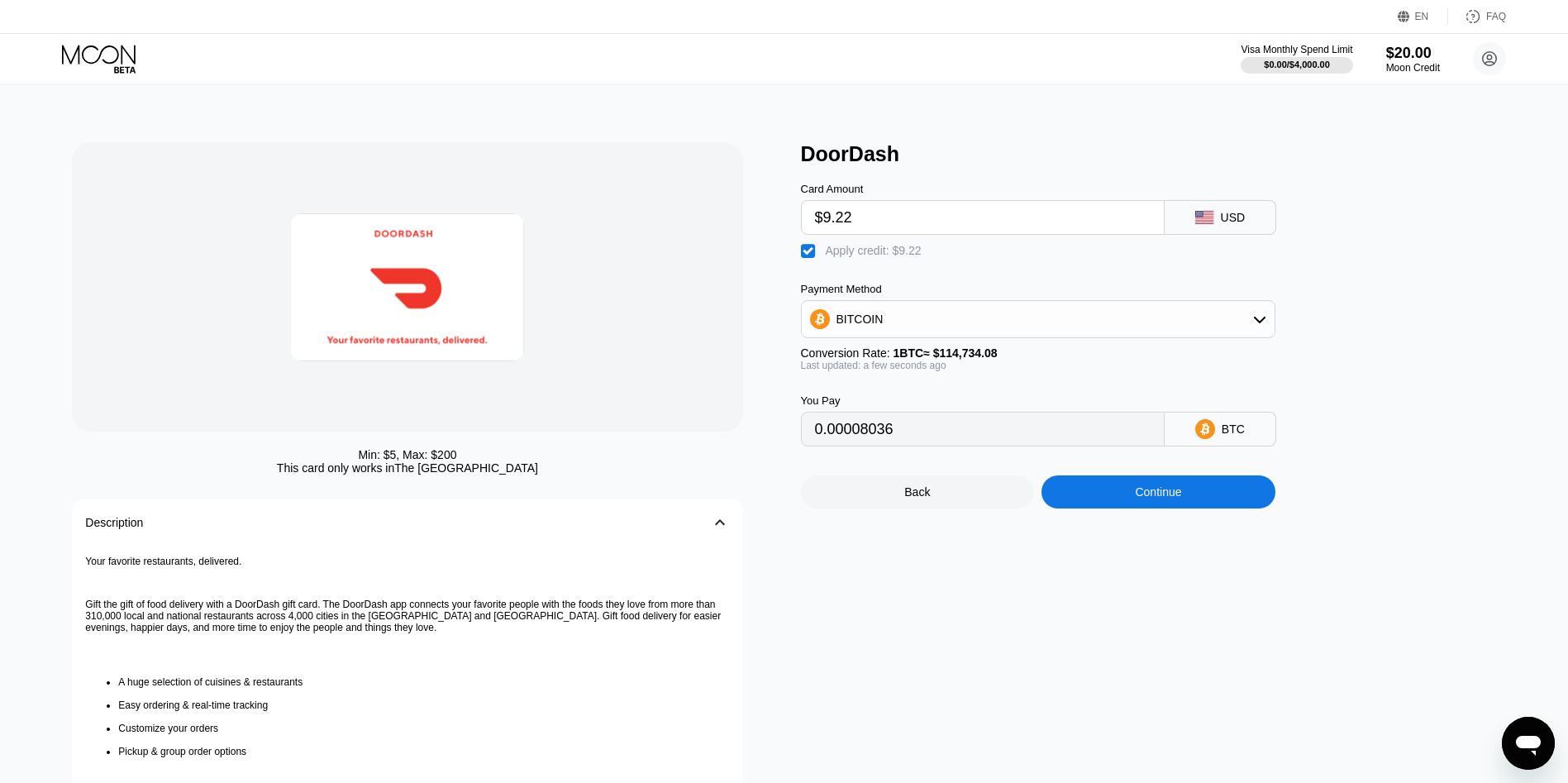
type input "0"
click at [1140, 523] on div "DoorDash Card Amount $9.22 USD  Apply credit: $9.22 Payment Method BITCOIN Con…" at bounding box center [1157, 535] width 712 height 787
click at [1117, 508] on div "Continue" at bounding box center [1158, 492] width 234 height 33
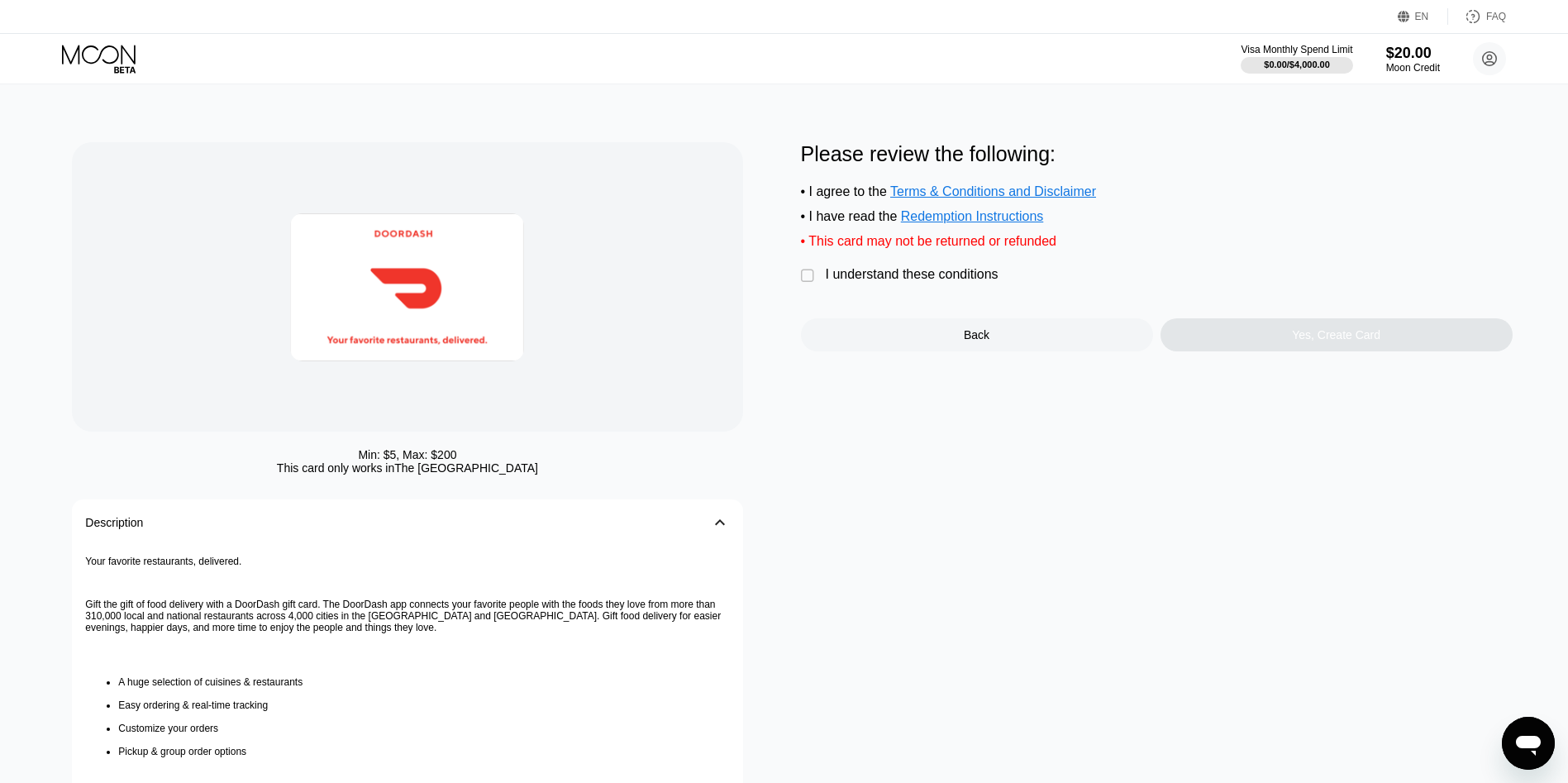
drag, startPoint x: 909, startPoint y: 283, endPoint x: 939, endPoint y: 291, distance: 31.0
click at [911, 282] on div "I understand these conditions" at bounding box center [911, 274] width 172 height 15
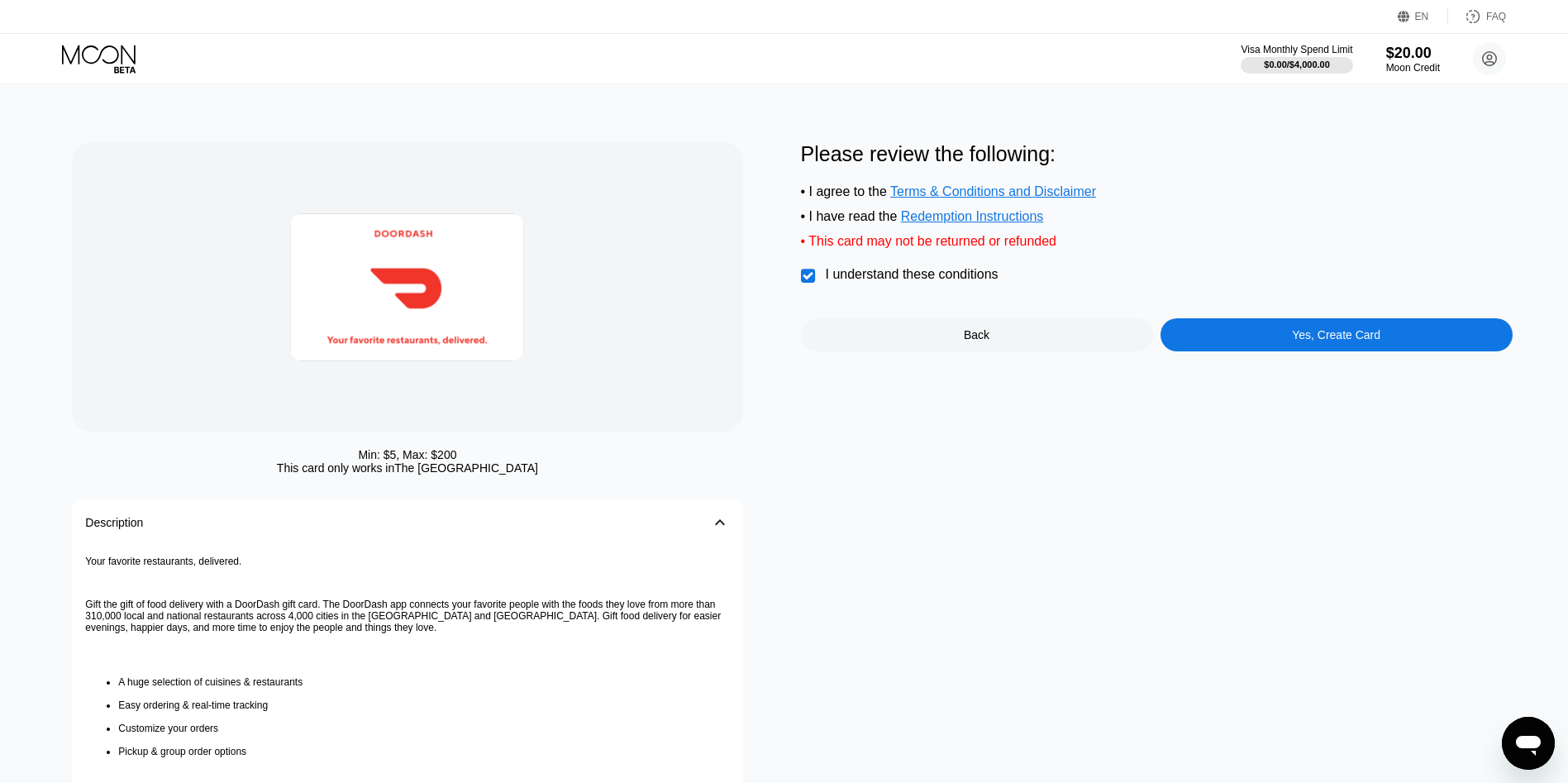
click at [1326, 333] on div "Yes, Create Card" at bounding box center [1336, 335] width 352 height 33
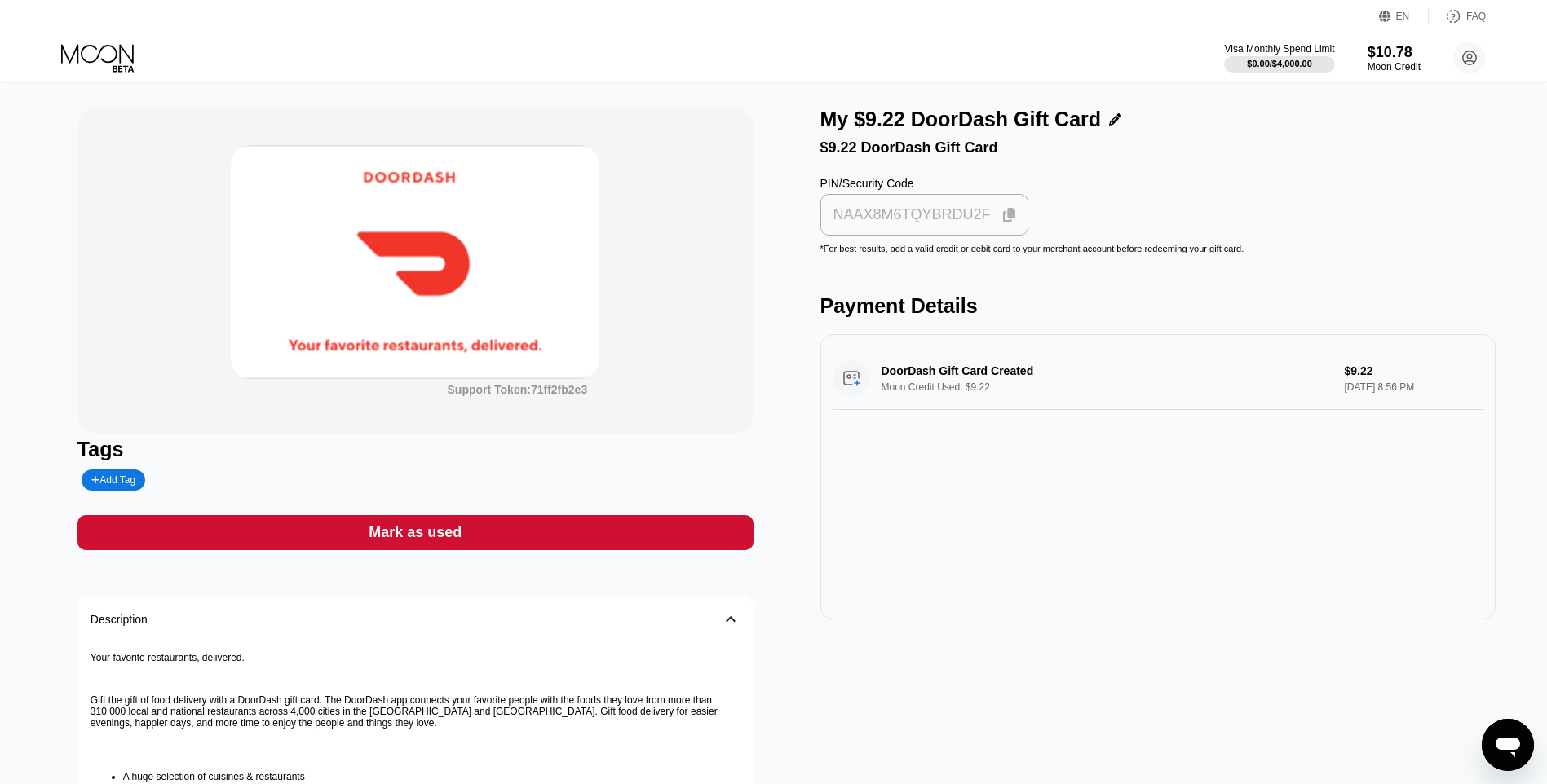
drag, startPoint x: 883, startPoint y: 231, endPoint x: 0, endPoint y: 213, distance: 883.2
click at [882, 224] on div "NAAX8M6TQYBRDU2F" at bounding box center [912, 215] width 157 height 19
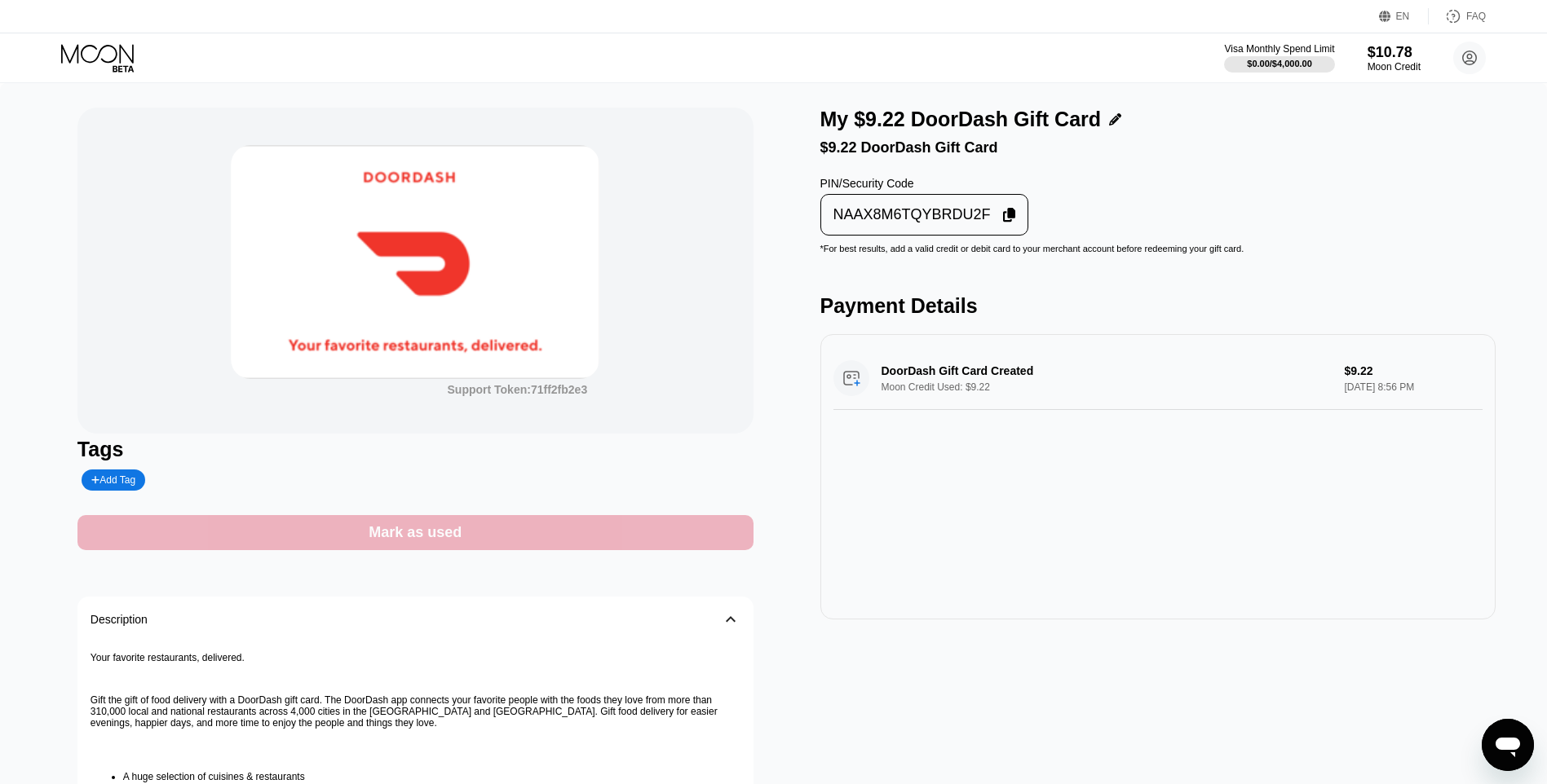
click at [632, 531] on div "Mark as used" at bounding box center [415, 532] width 676 height 35
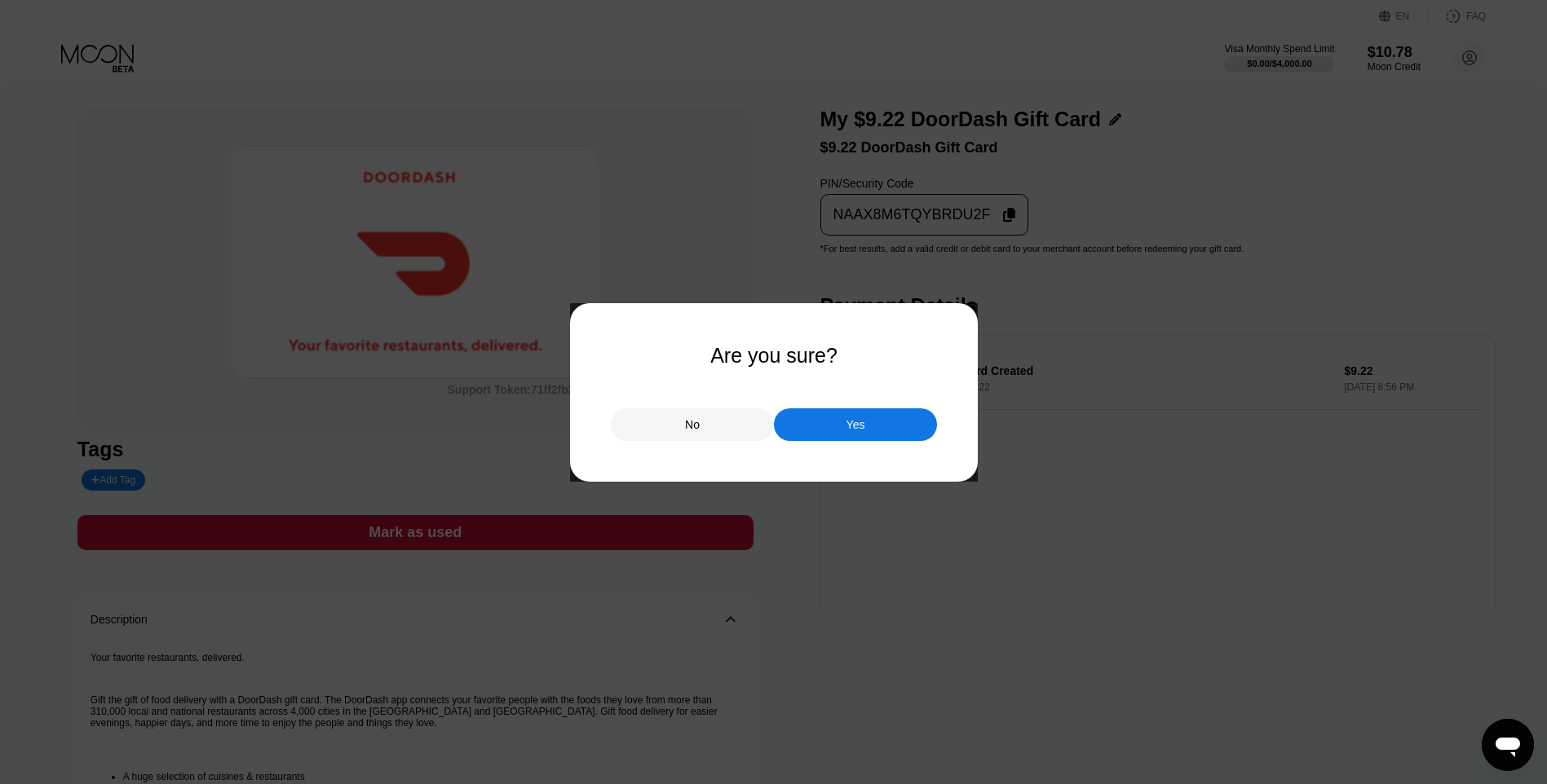
click at [904, 428] on div "Yes" at bounding box center [855, 425] width 163 height 33
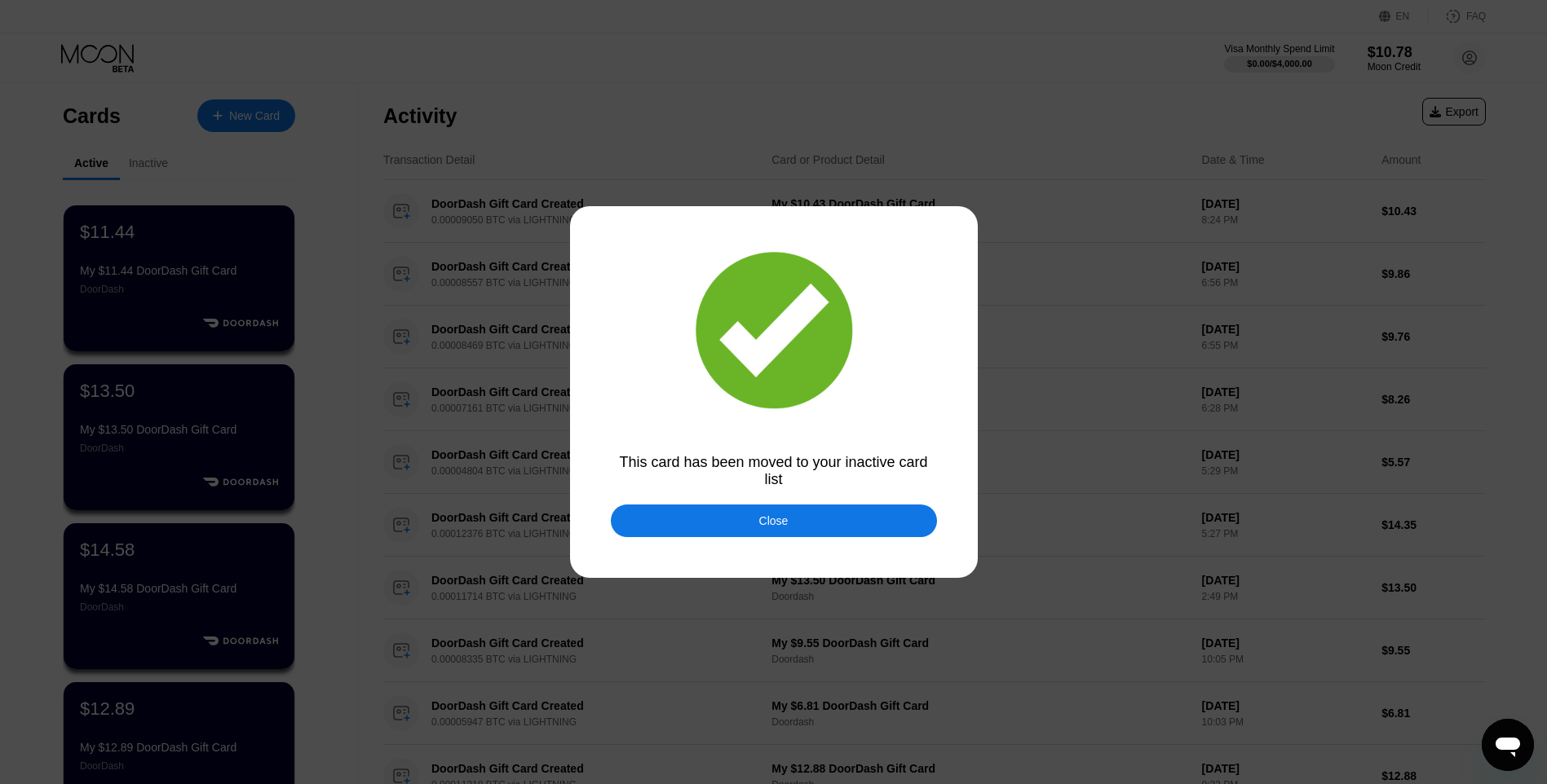
click at [720, 507] on div at bounding box center [780, 392] width 1560 height 784
click at [753, 530] on div "Close" at bounding box center [774, 521] width 326 height 33
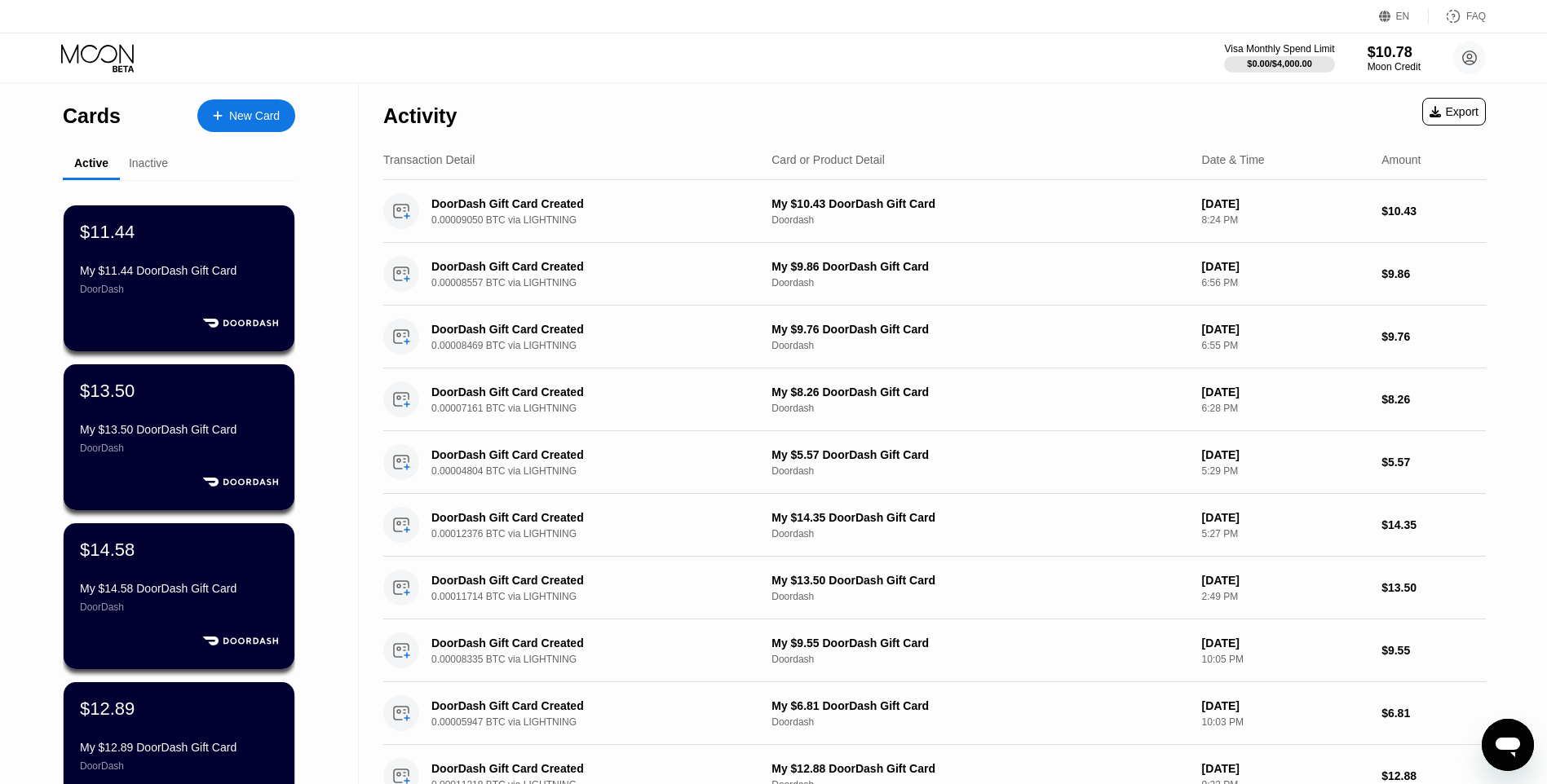
click at [243, 106] on div "New Card" at bounding box center [247, 116] width 98 height 33
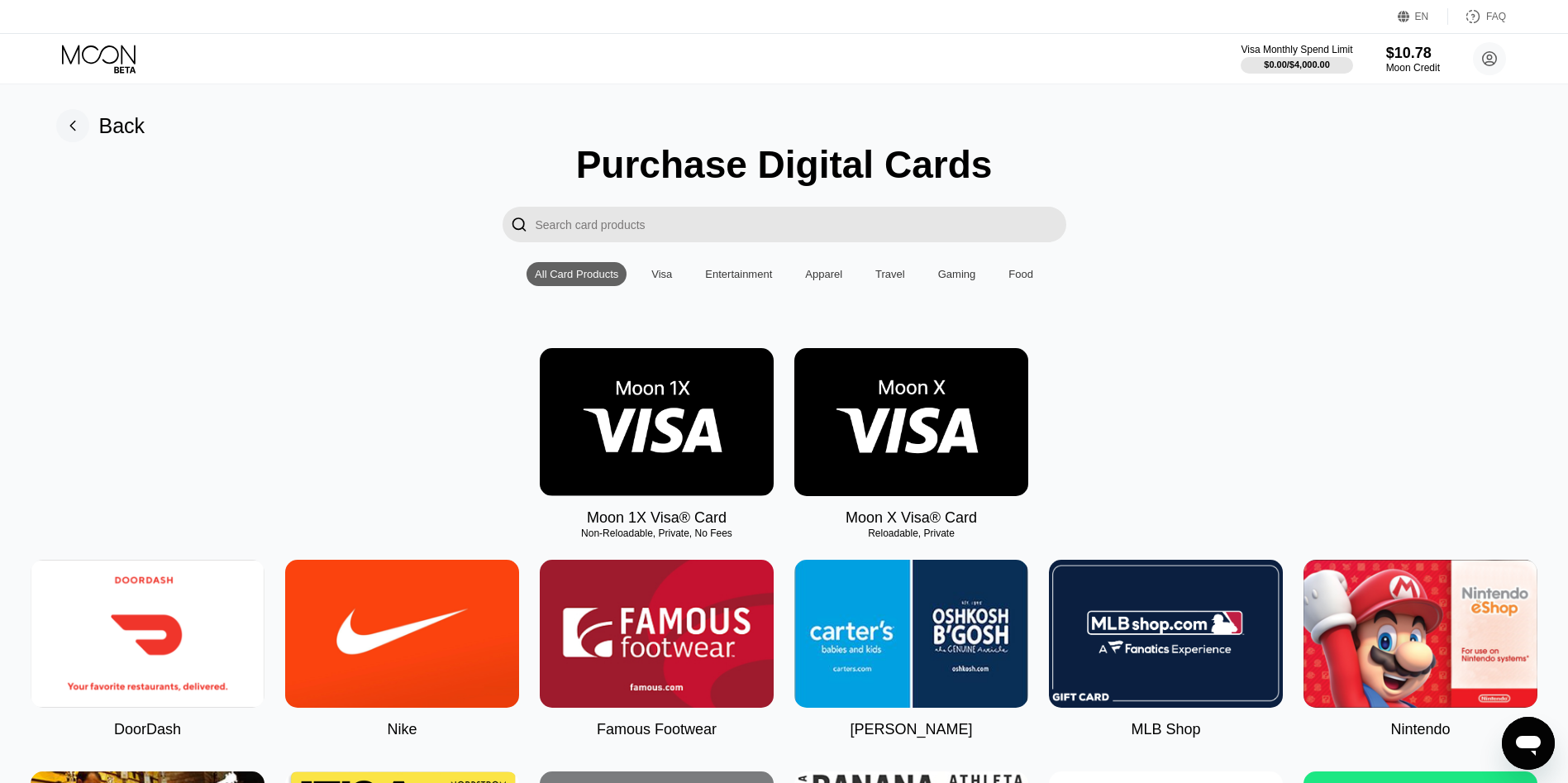
click at [170, 629] on img at bounding box center [148, 634] width 234 height 148
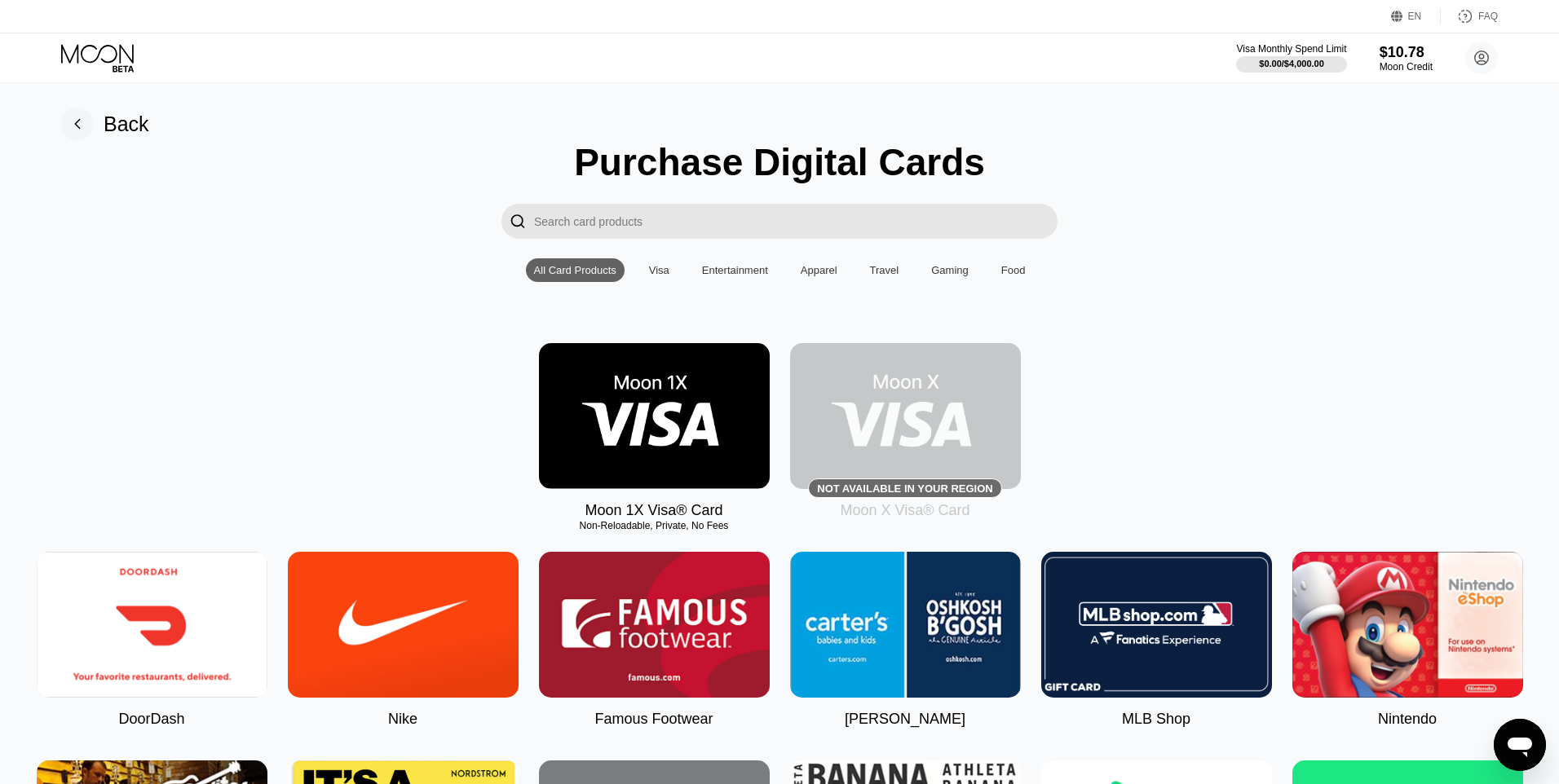
type input "0"
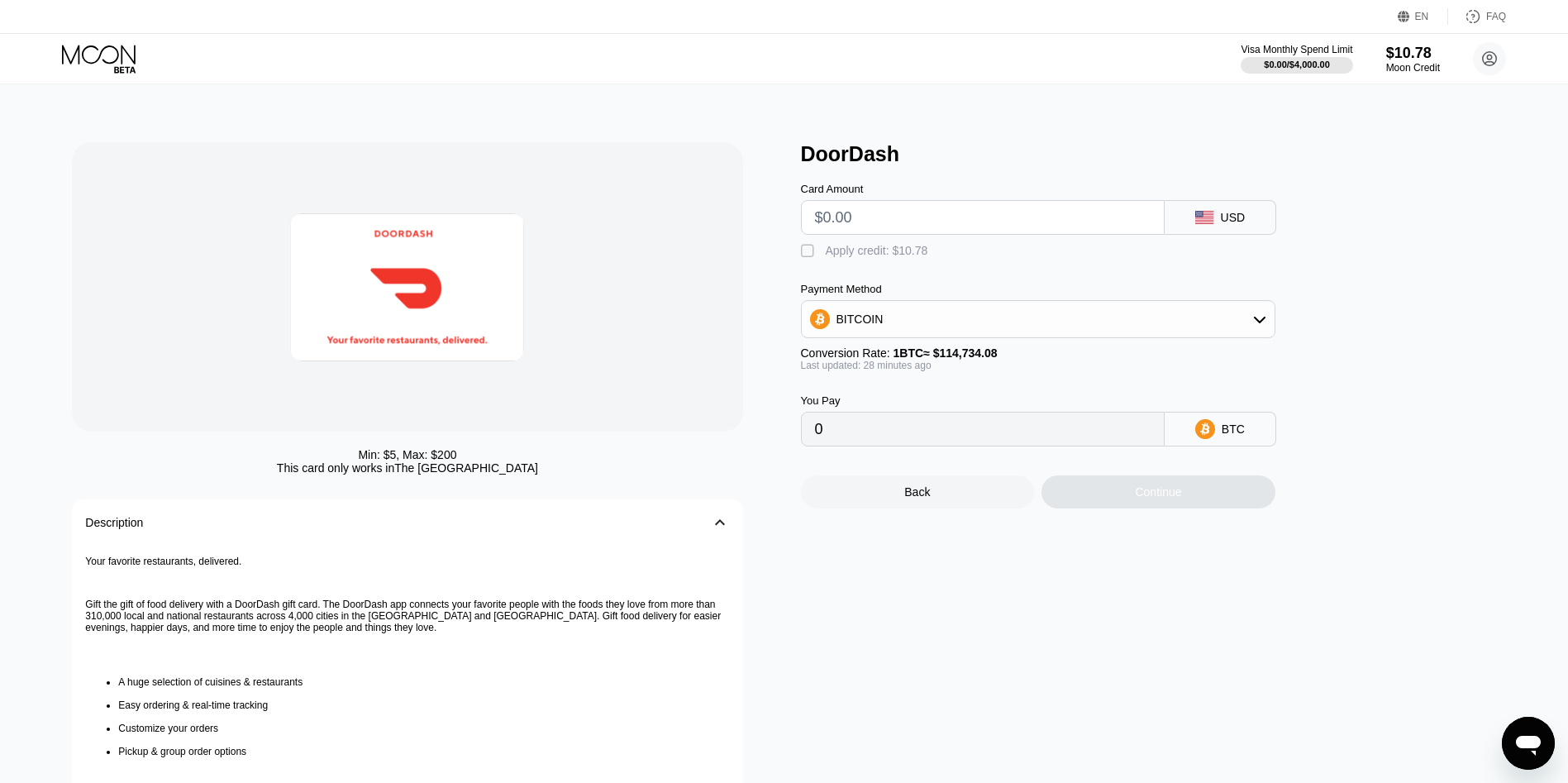
click at [864, 211] on input "text" at bounding box center [983, 218] width 336 height 33
type input "$19.23"
type input "0.00016759"
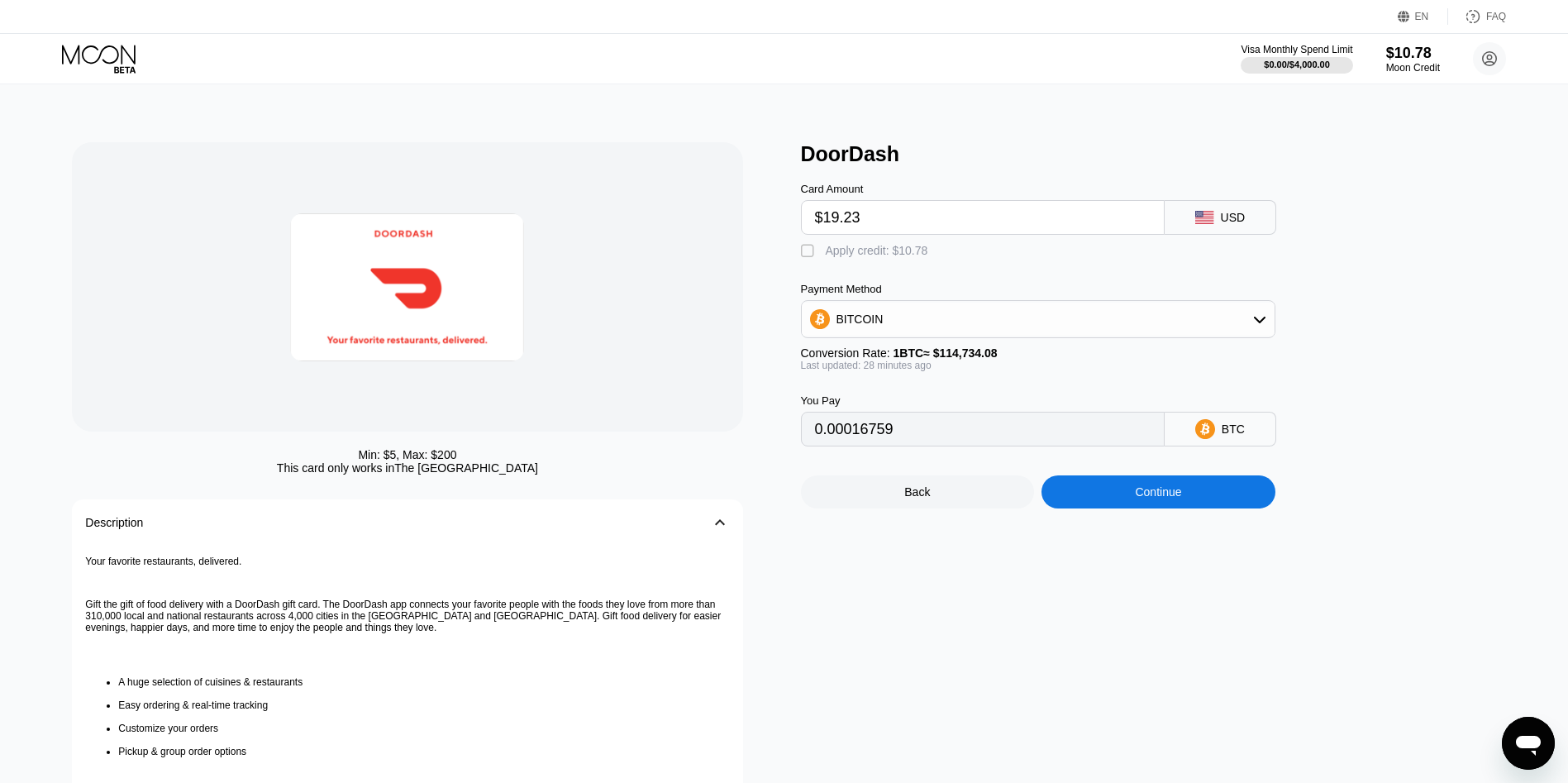
type input "$19.23"
click at [919, 255] on div "Apply credit: $10.78" at bounding box center [876, 250] width 102 height 13
type input "0.00007364"
click at [1135, 498] on div "Continue" at bounding box center [1158, 492] width 46 height 13
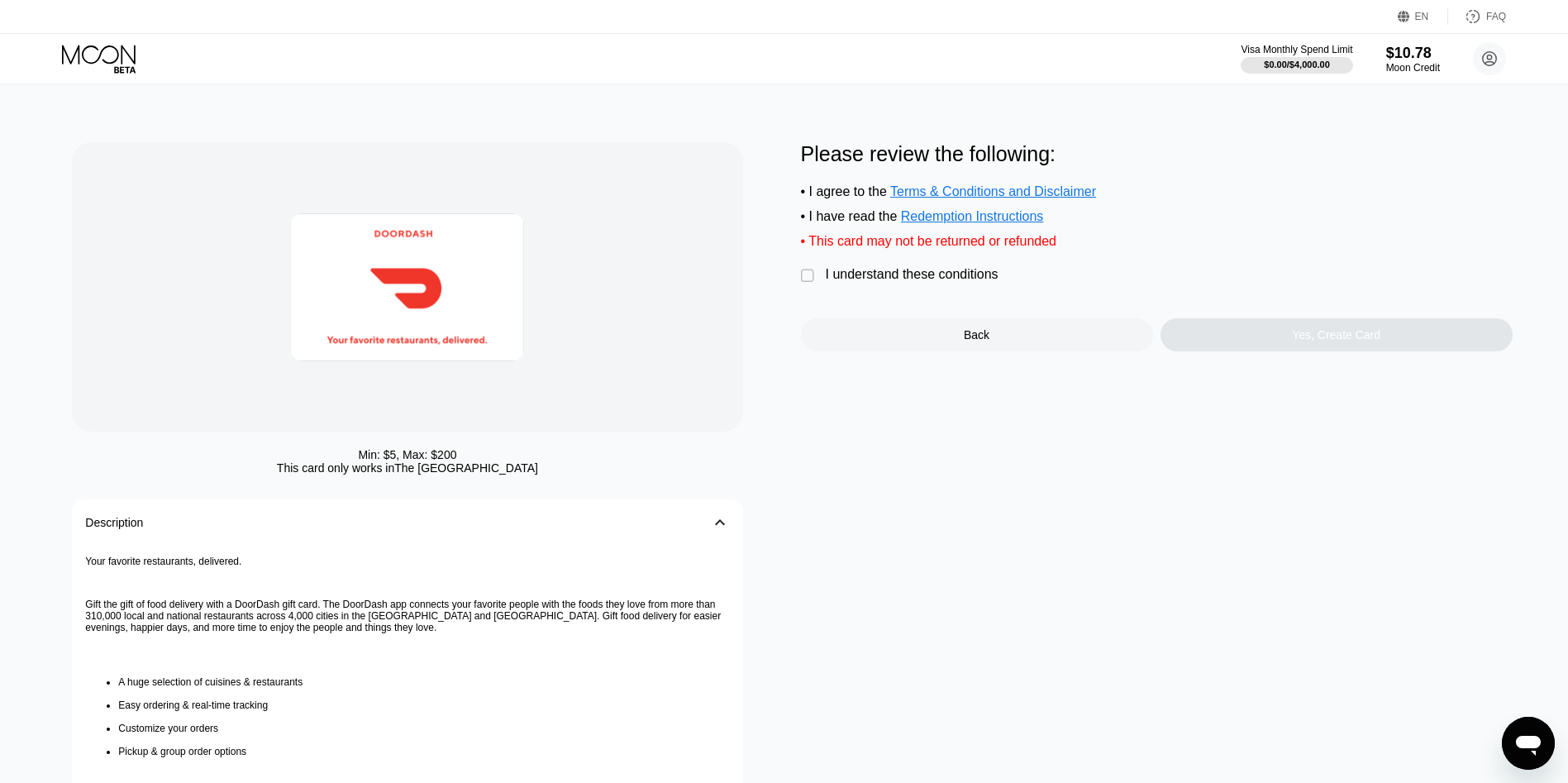
click at [921, 281] on div "I understand these conditions" at bounding box center [911, 274] width 172 height 15
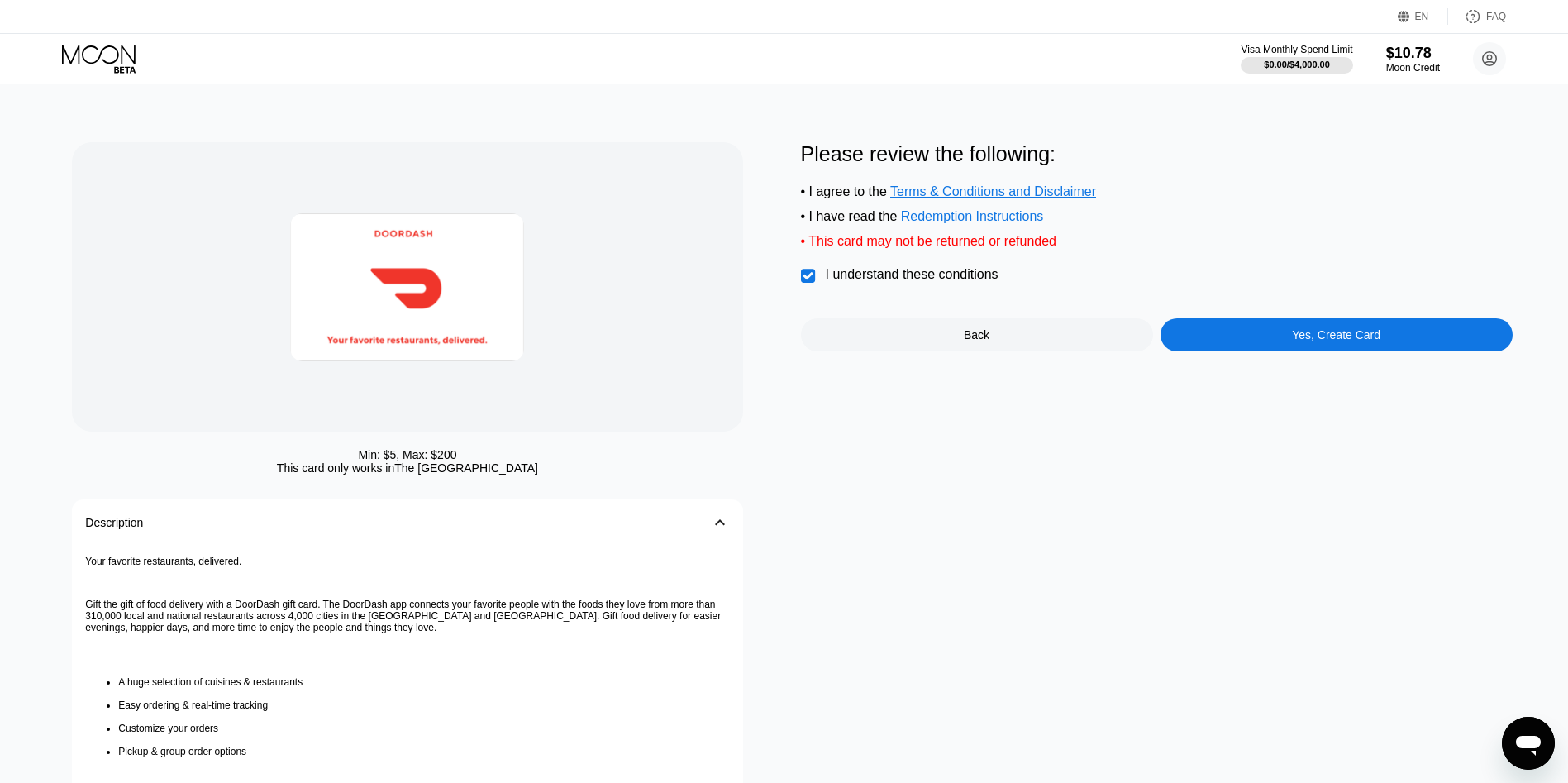
drag, startPoint x: 1277, startPoint y: 324, endPoint x: 1277, endPoint y: 338, distance: 14.0
click at [1278, 326] on div "Please review the following: • I agree to the Terms & Conditions and Disclaimer…" at bounding box center [1157, 246] width 712 height 209
click at [1278, 342] on div "Yes, Create Card" at bounding box center [1336, 335] width 352 height 33
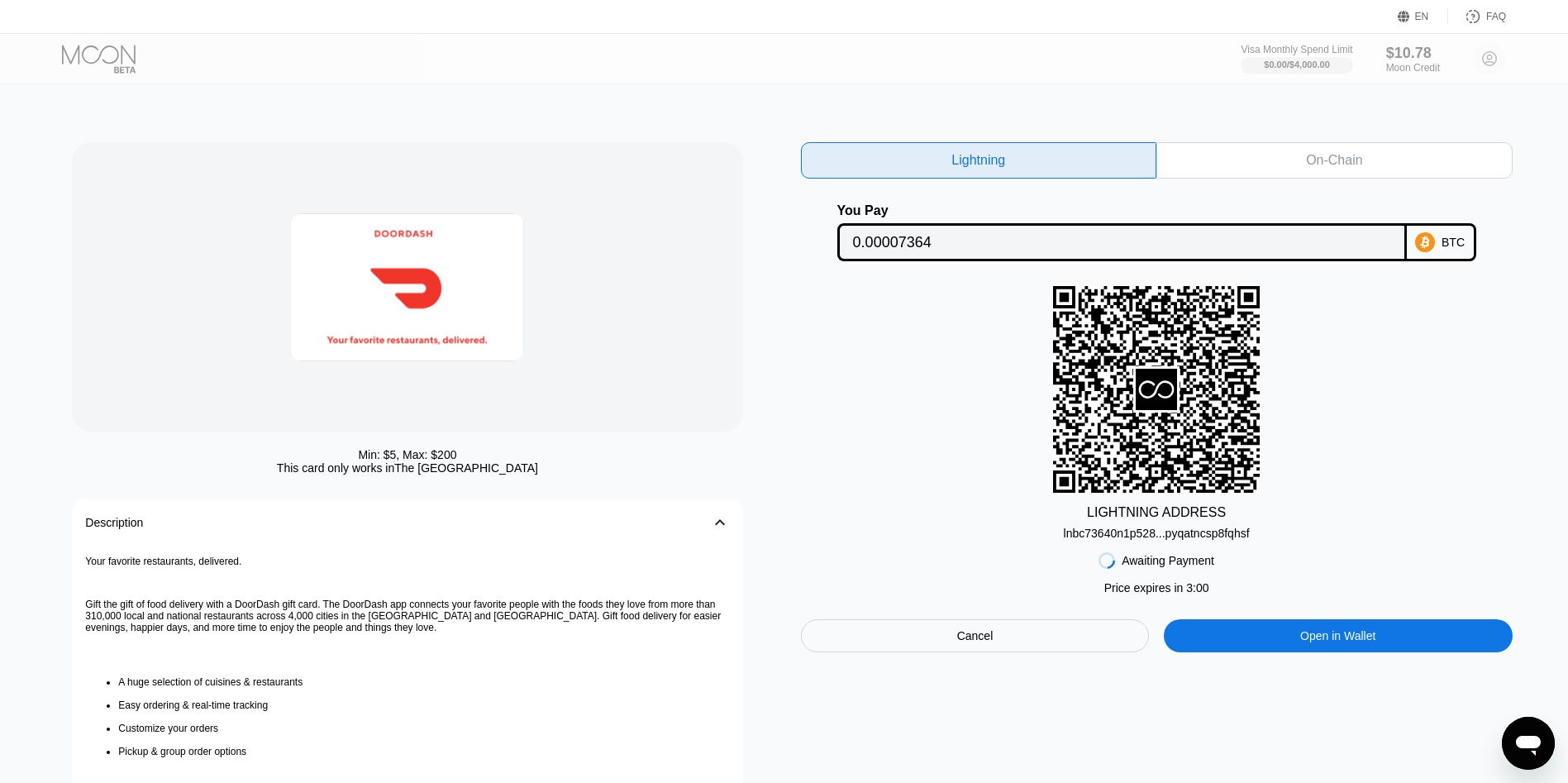
click at [1199, 552] on div "Awaiting Payment Price expires in 3 : 00 Cancel Open in [GEOGRAPHIC_DATA]" at bounding box center [1157, 596] width 712 height 113
click at [1206, 535] on div "lnbc73640n1p528...pyqatncsp8fqhsf" at bounding box center [1157, 533] width 186 height 13
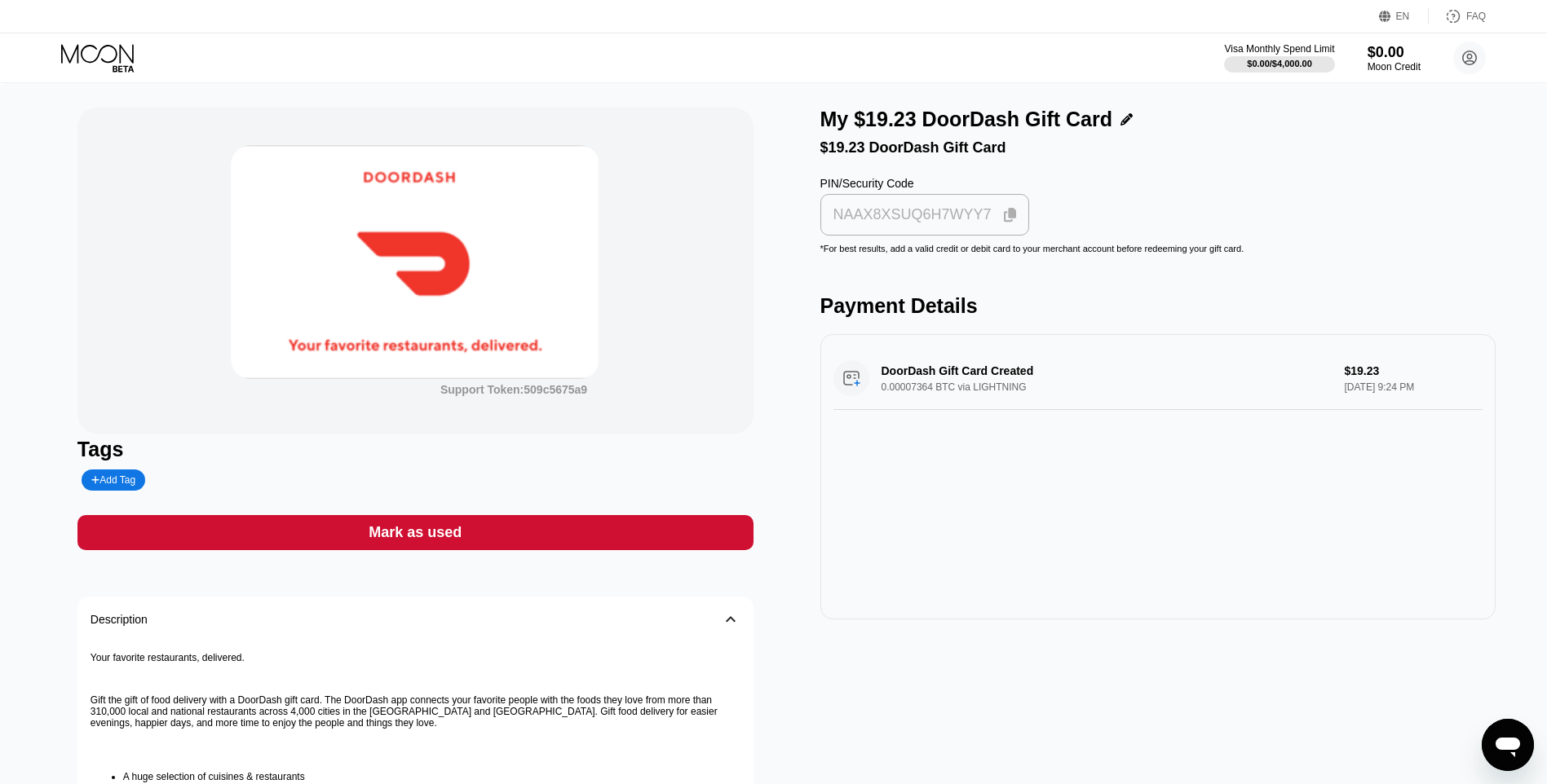
drag, startPoint x: 859, startPoint y: 227, endPoint x: 920, endPoint y: 768, distance: 544.4
click at [857, 224] on div "NAAX8XSUQ6H7WYY7" at bounding box center [913, 215] width 158 height 19
